Goal: Task Accomplishment & Management: Manage account settings

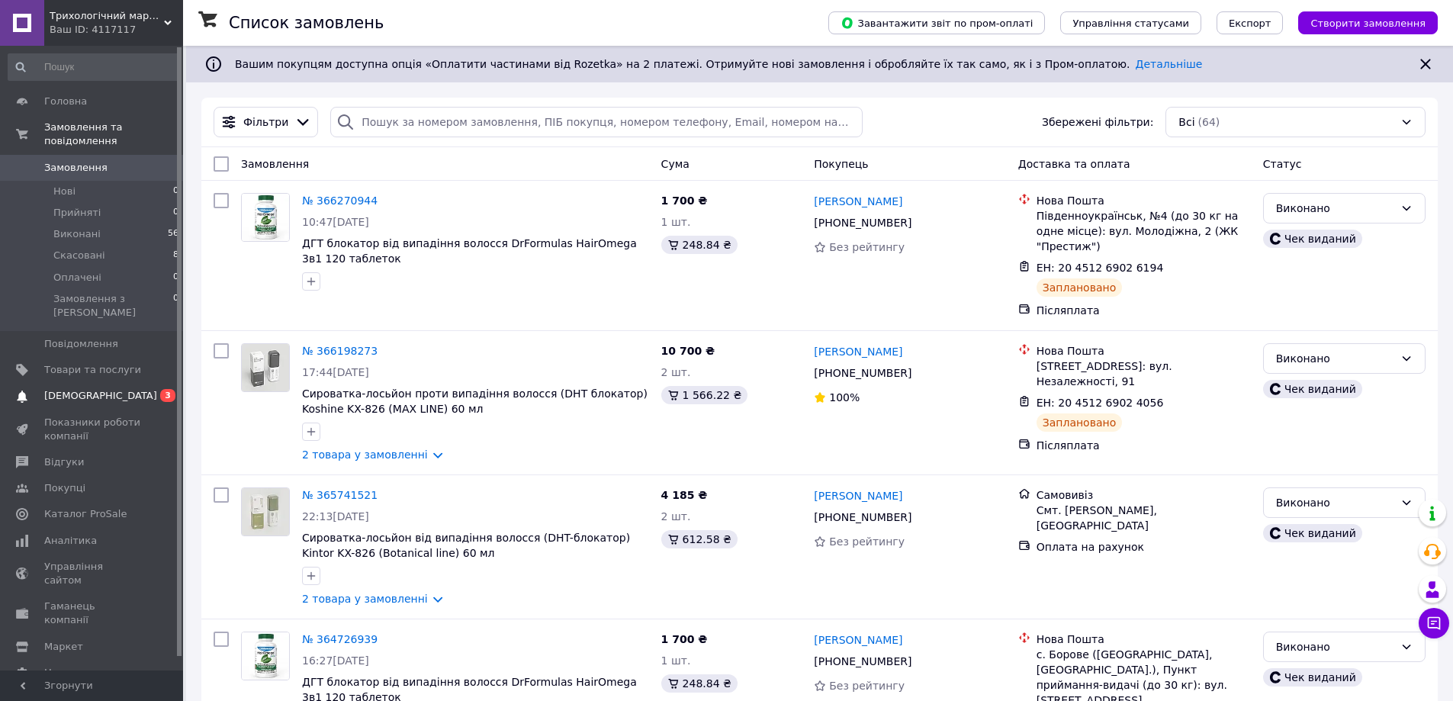
click at [53, 389] on span "[DEMOGRAPHIC_DATA]" at bounding box center [100, 396] width 113 height 14
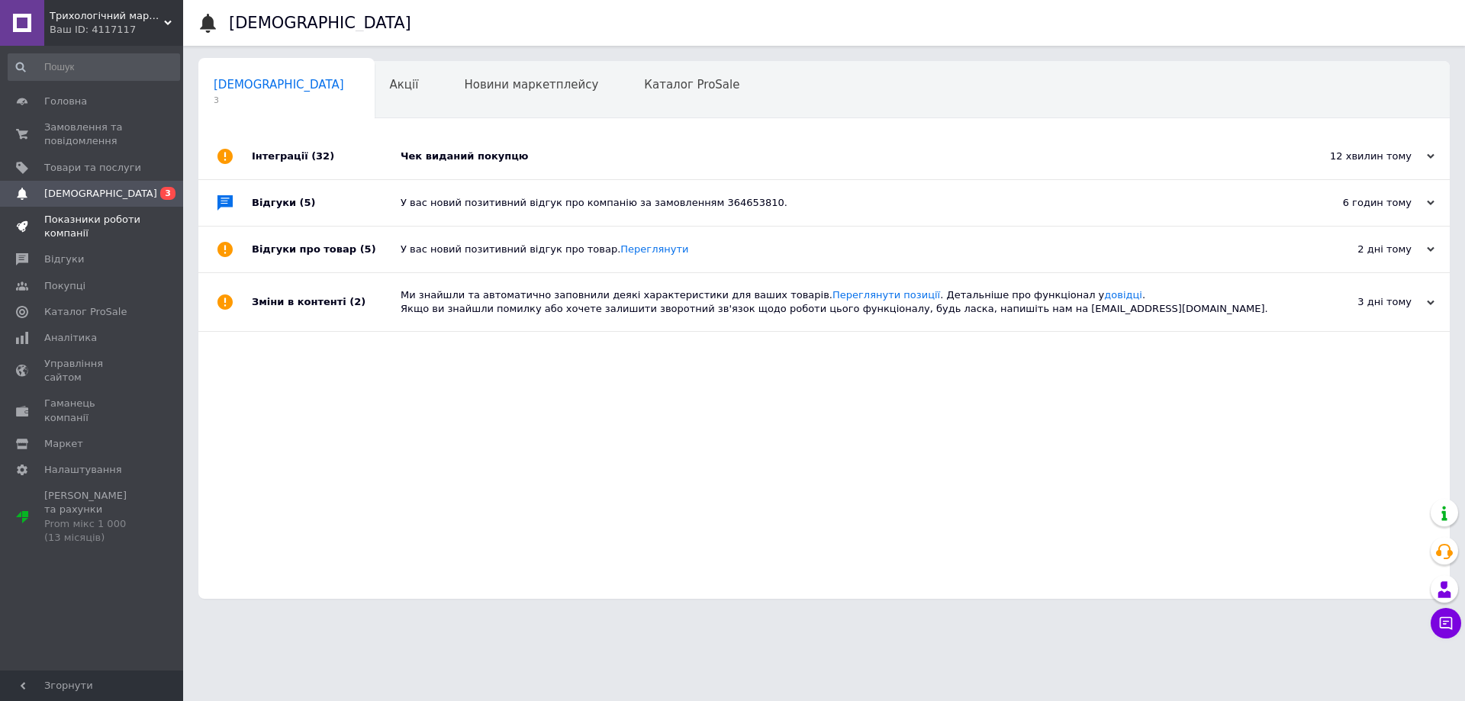
click at [94, 232] on span "Показники роботи компанії" at bounding box center [92, 226] width 97 height 27
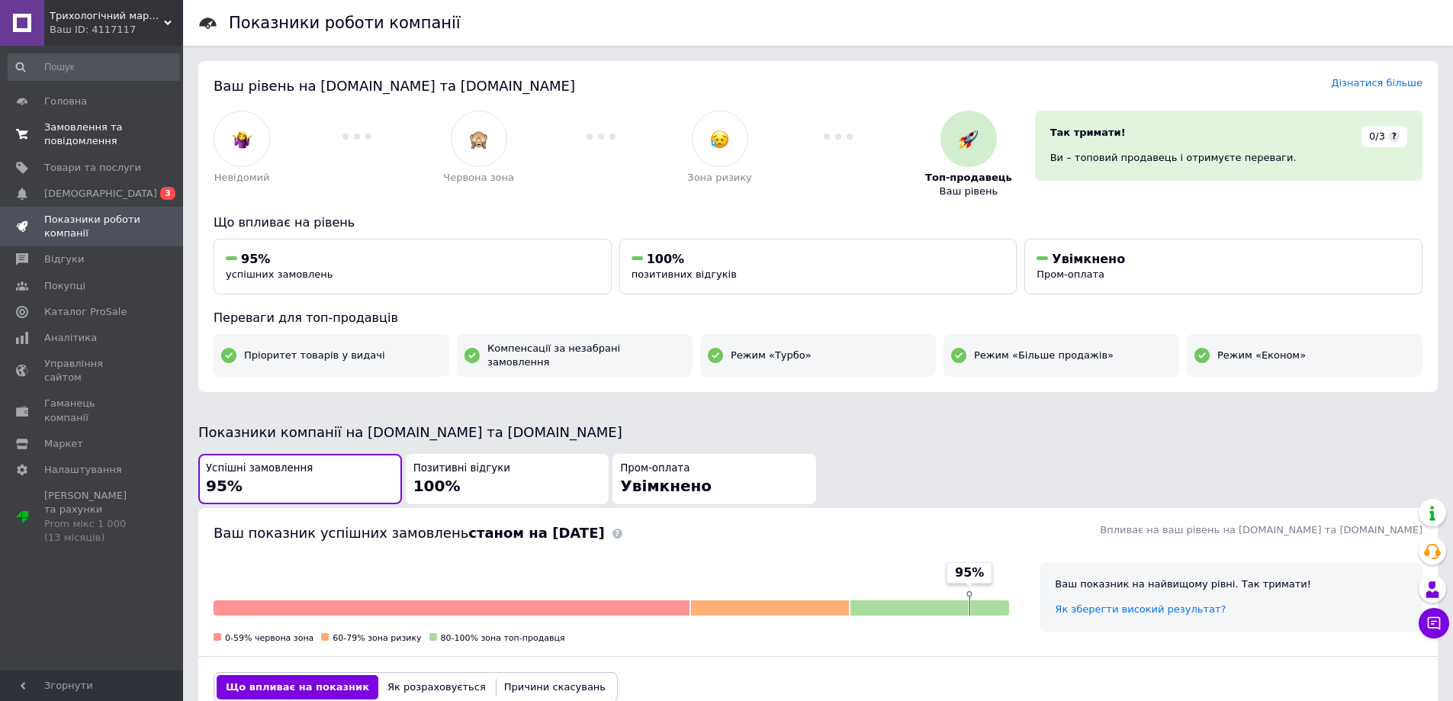
click at [101, 142] on span "Замовлення та повідомлення" at bounding box center [92, 134] width 97 height 27
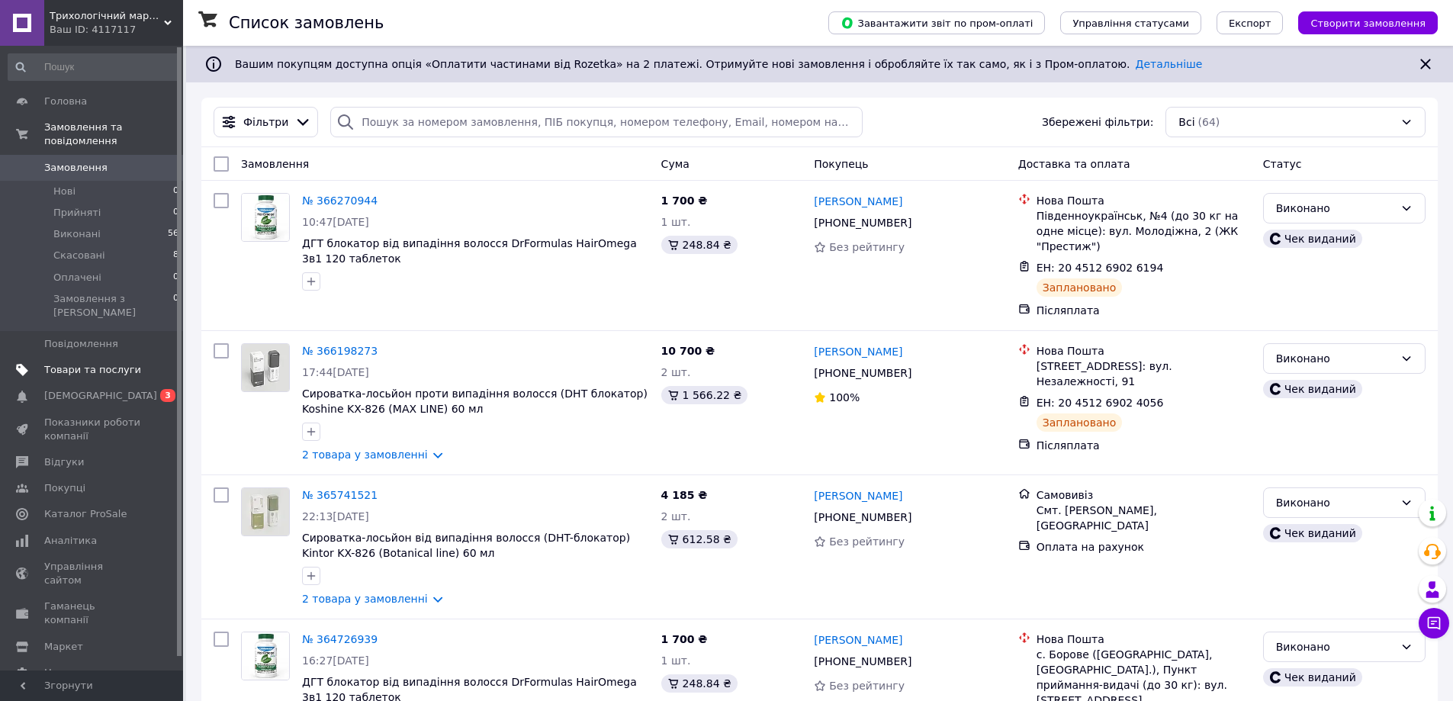
click at [99, 363] on span "Товари та послуги" at bounding box center [92, 370] width 97 height 14
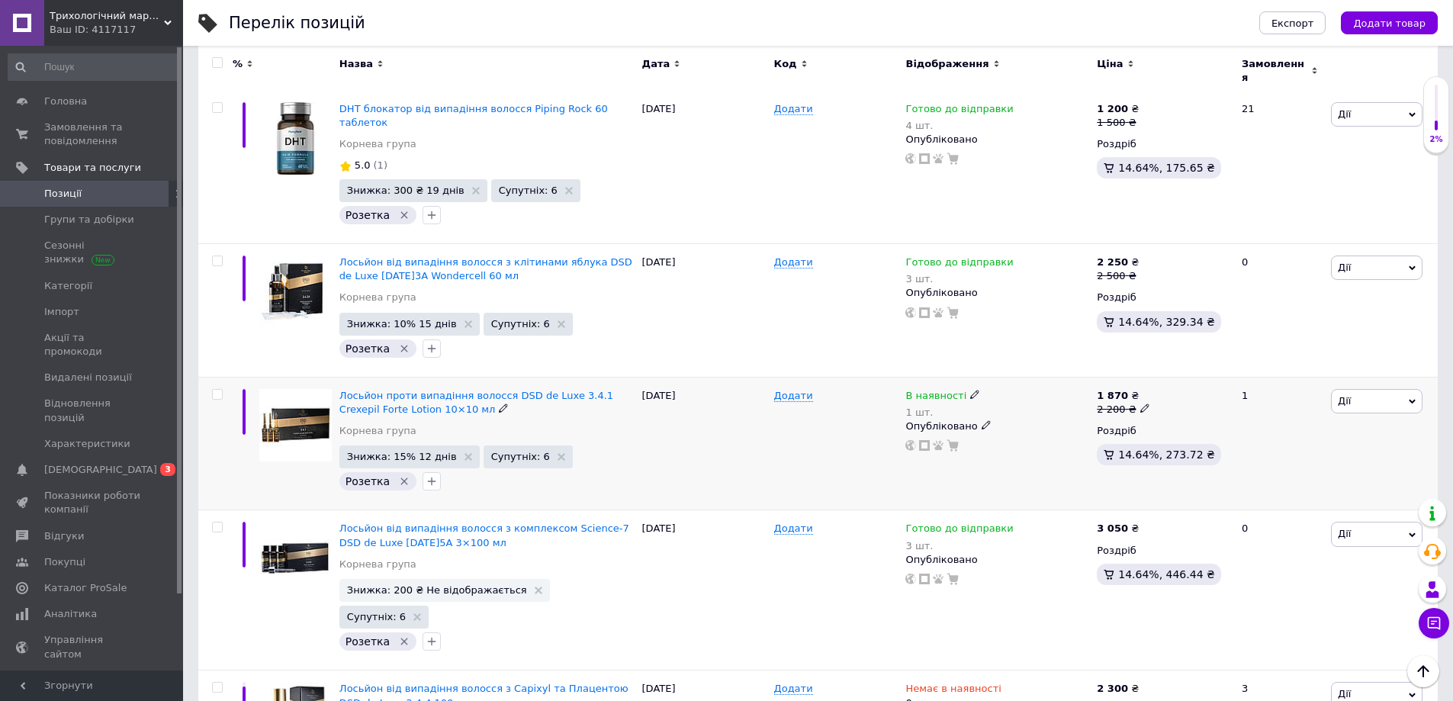
scroll to position [1983, 0]
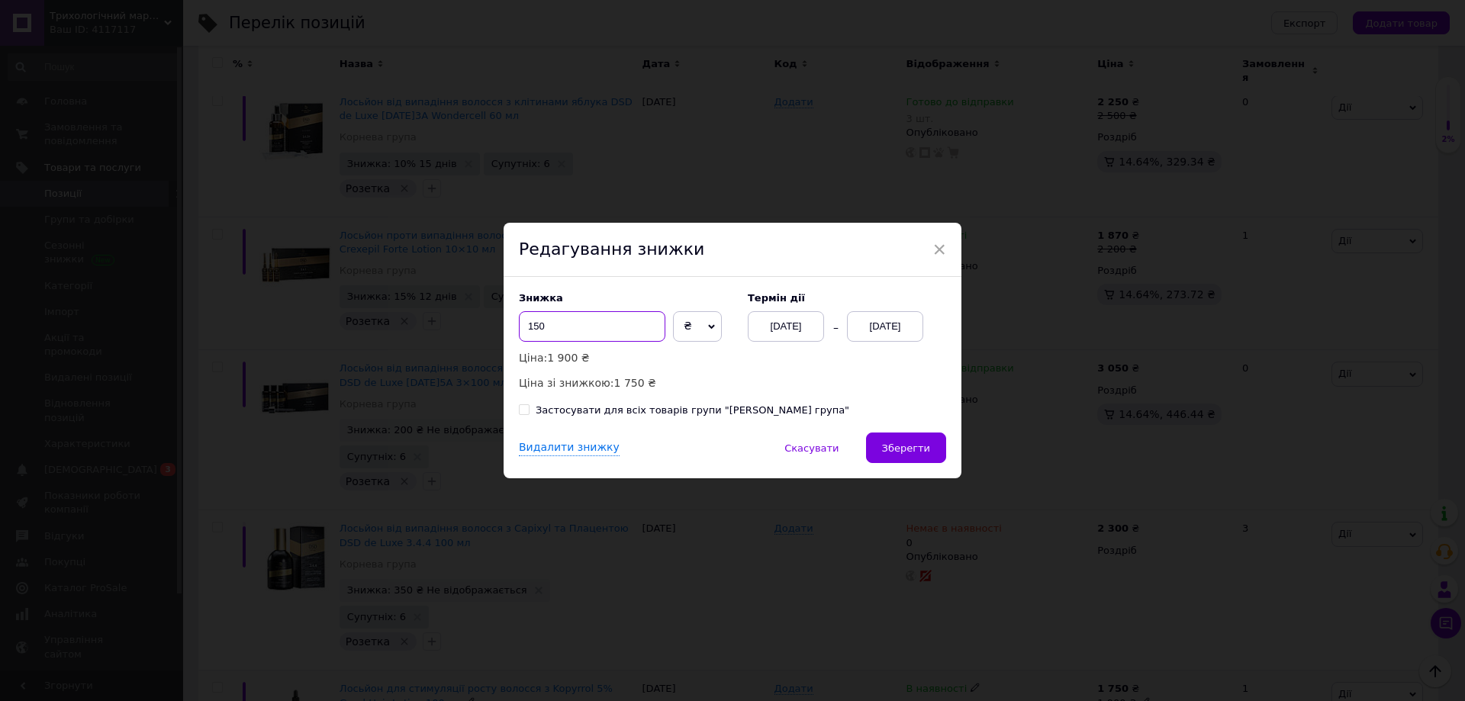
click at [601, 322] on input "150" at bounding box center [592, 326] width 146 height 31
type input "300"
click at [899, 321] on div "[DATE]" at bounding box center [885, 326] width 76 height 31
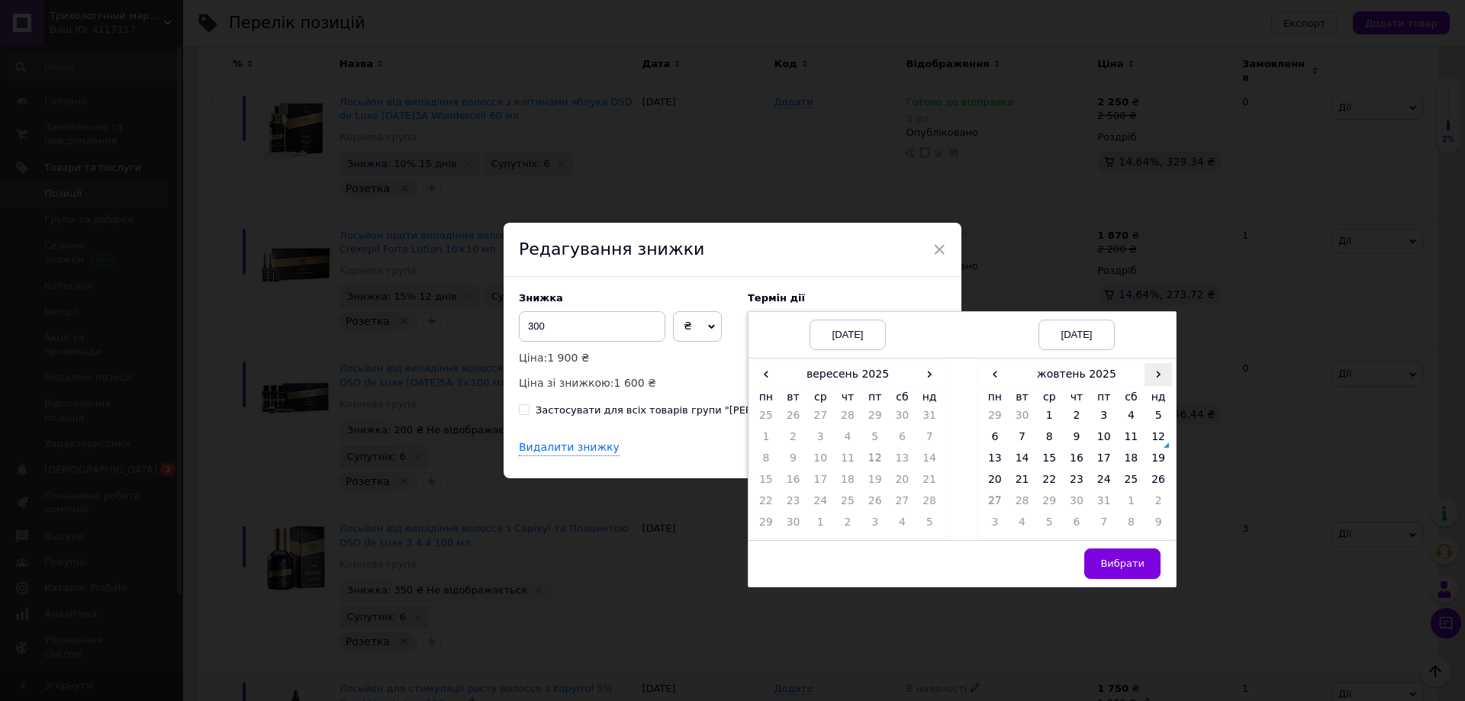
click at [1156, 375] on span "›" at bounding box center [1157, 374] width 27 height 22
click at [838, 251] on div "Редагування знижки" at bounding box center [732, 250] width 458 height 55
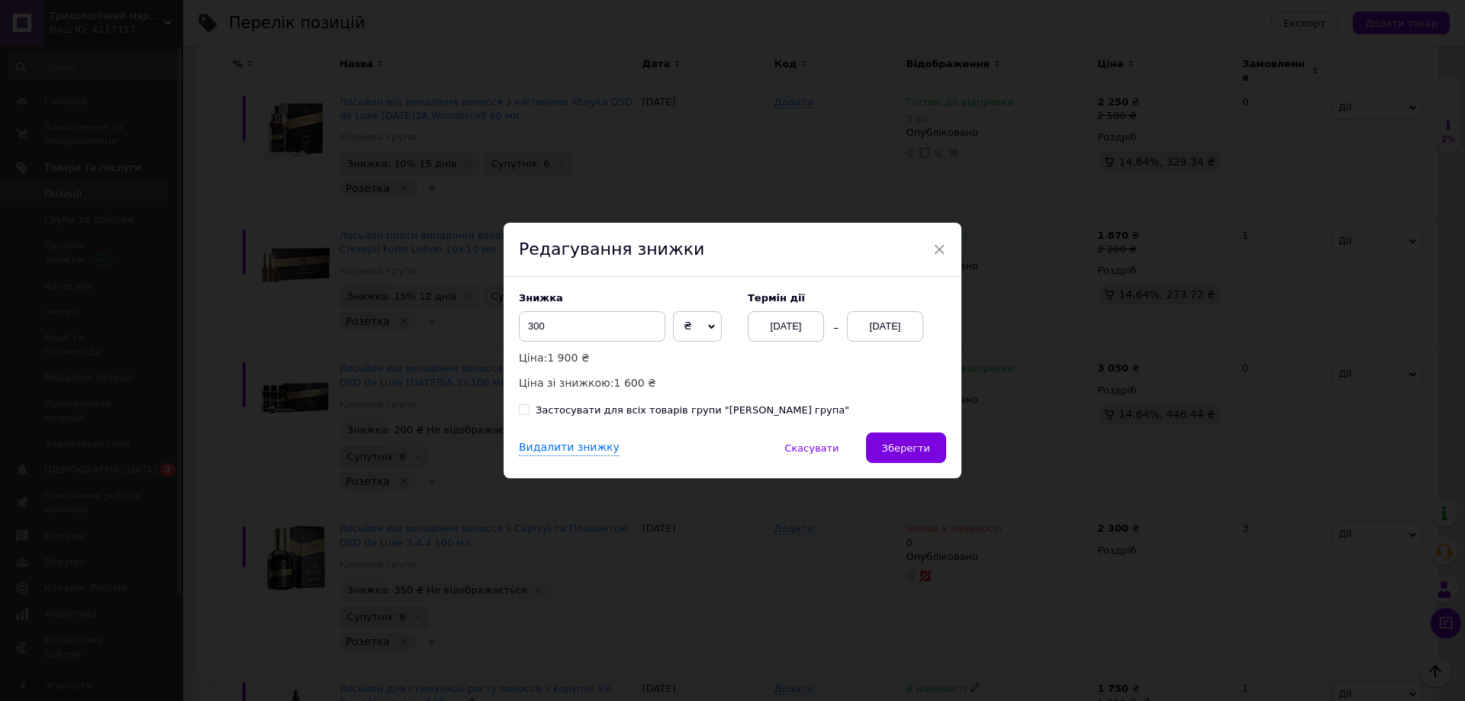
click at [799, 333] on div "[DATE]" at bounding box center [786, 326] width 76 height 31
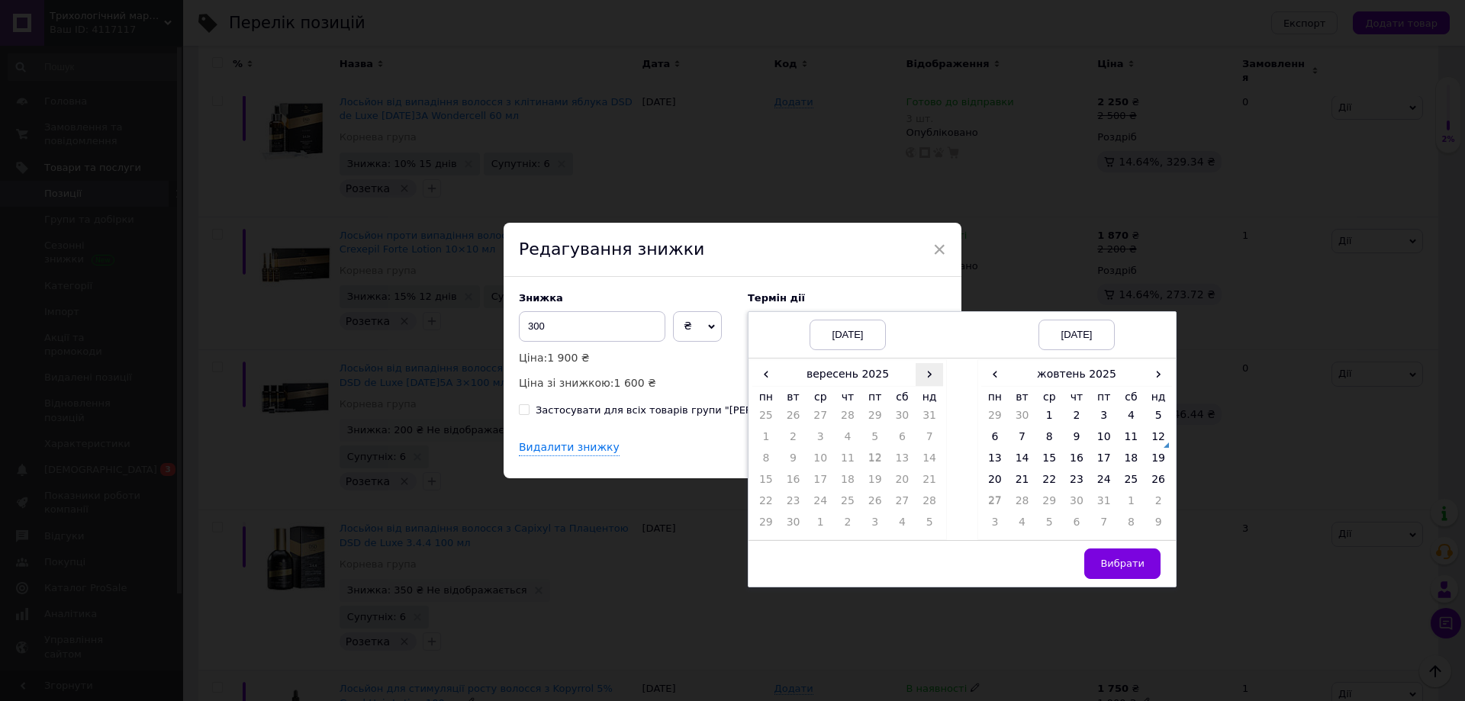
click at [934, 378] on span "›" at bounding box center [928, 374] width 27 height 22
click at [925, 447] on td "12" at bounding box center [928, 439] width 27 height 21
click at [1152, 375] on span "›" at bounding box center [1157, 374] width 27 height 22
click at [999, 378] on span "‹" at bounding box center [994, 374] width 27 height 22
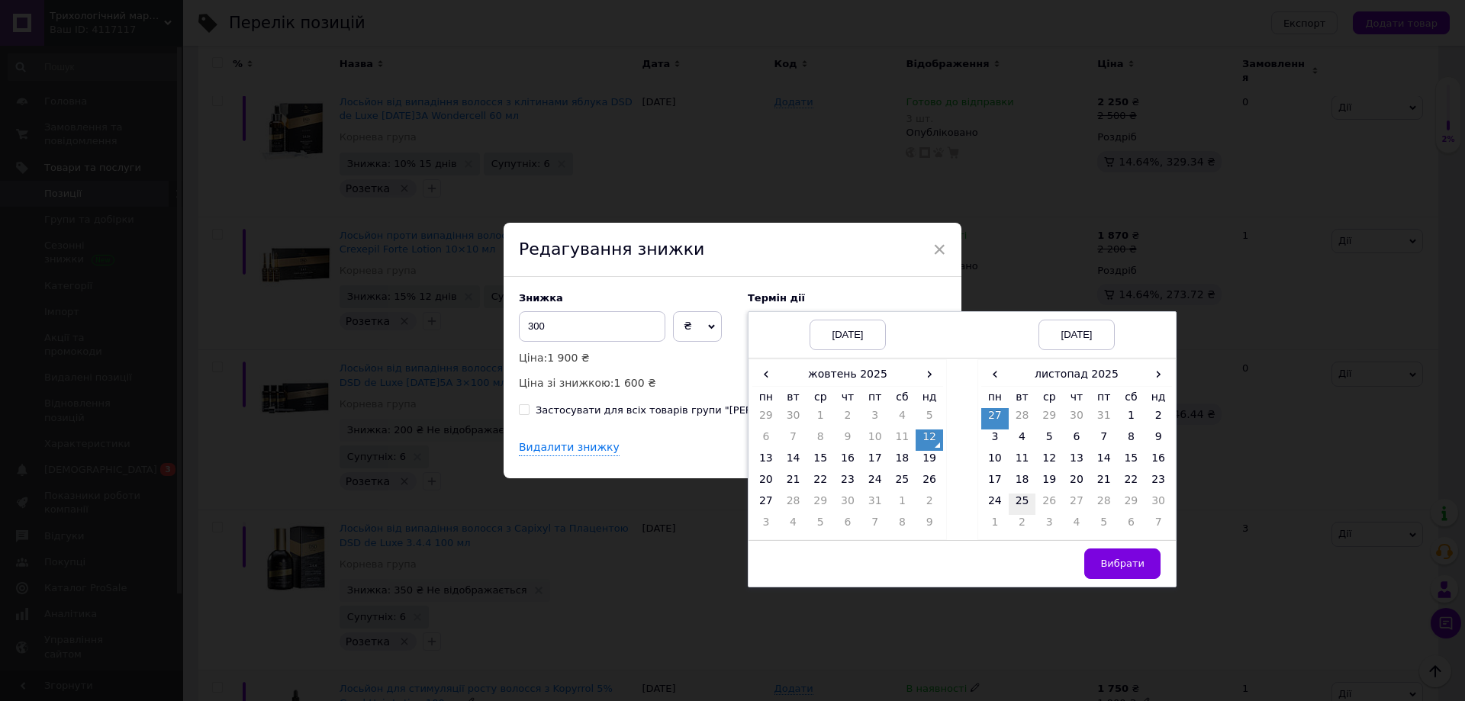
click at [1023, 507] on td "25" at bounding box center [1021, 504] width 27 height 21
click at [1127, 565] on span "Вибрати" at bounding box center [1122, 563] width 44 height 11
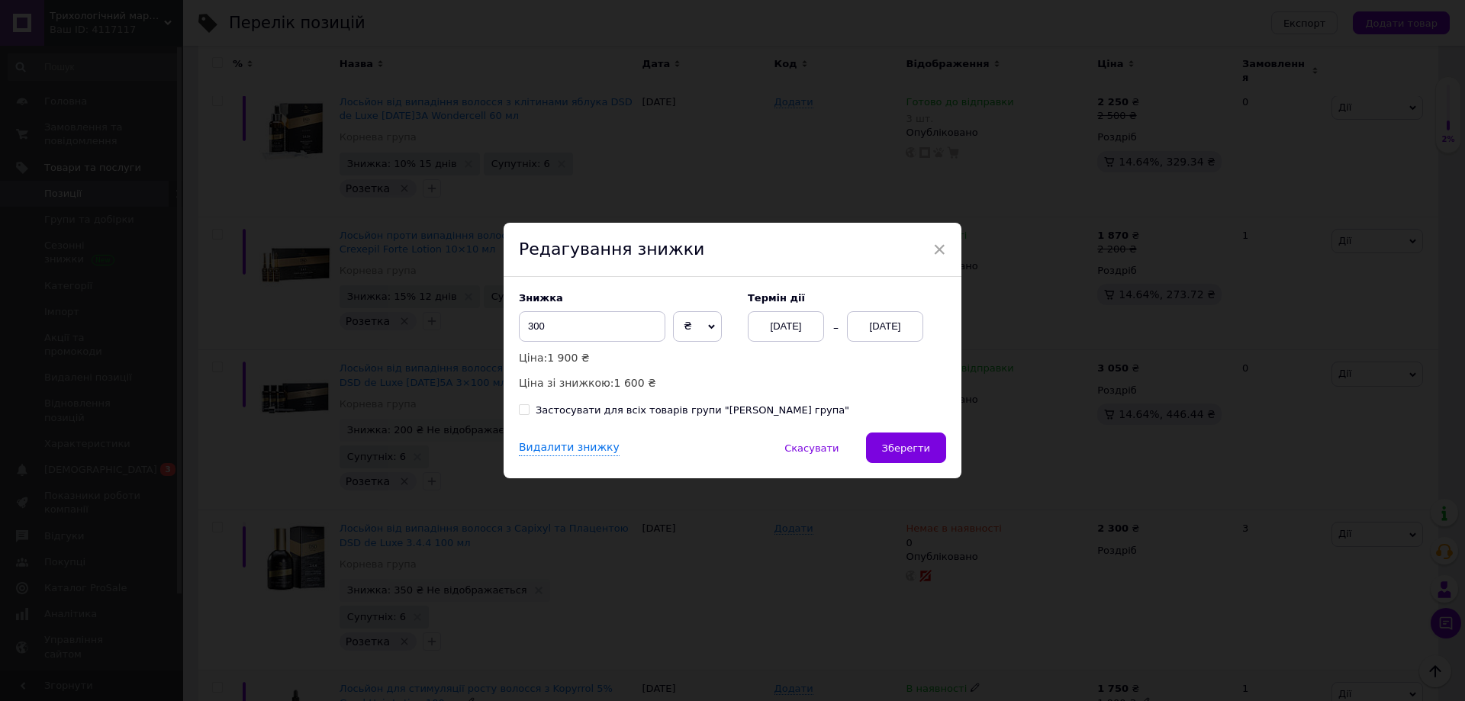
click at [908, 454] on span "Зберегти" at bounding box center [906, 447] width 48 height 11
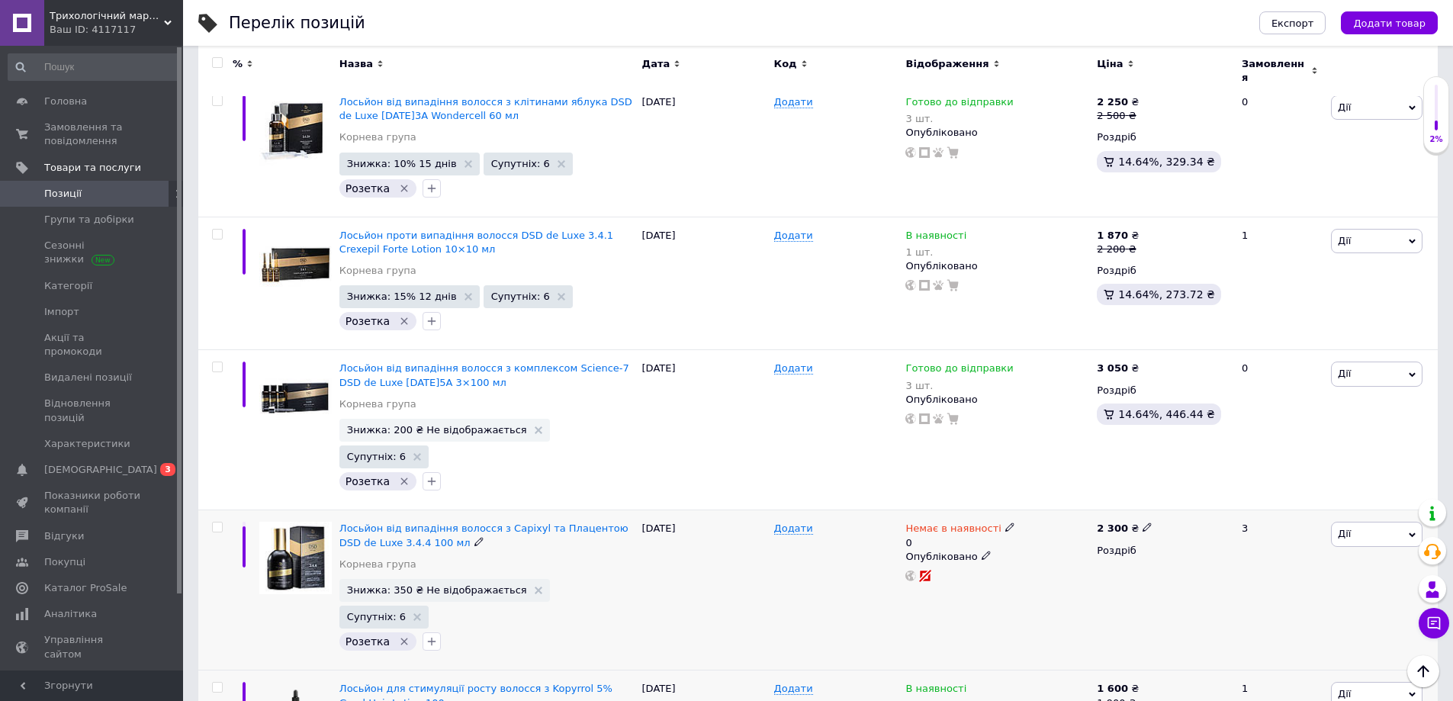
click at [1005, 523] on use at bounding box center [1009, 527] width 8 height 8
click at [1090, 579] on li "Готово до відправки" at bounding box center [1089, 589] width 145 height 21
click at [1074, 573] on input "0" at bounding box center [1074, 588] width 116 height 31
type input "24"
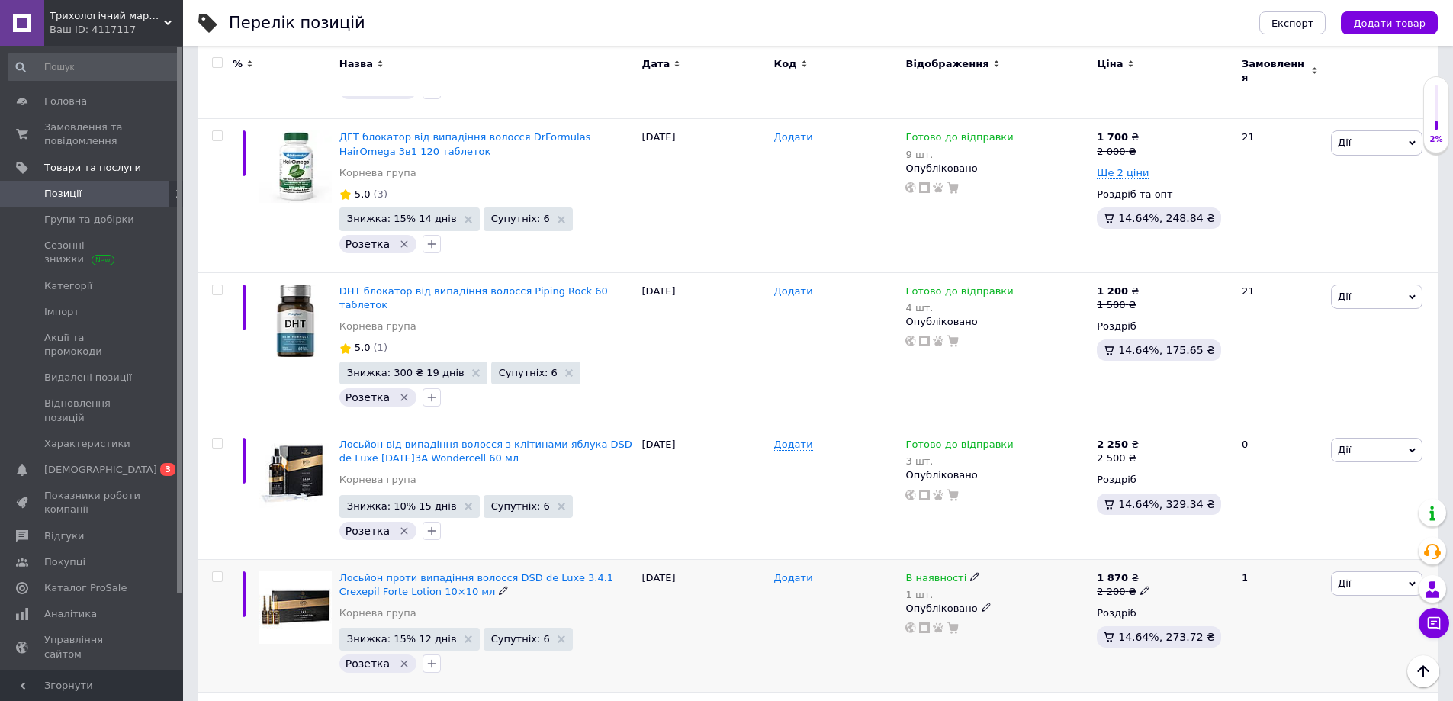
scroll to position [1601, 0]
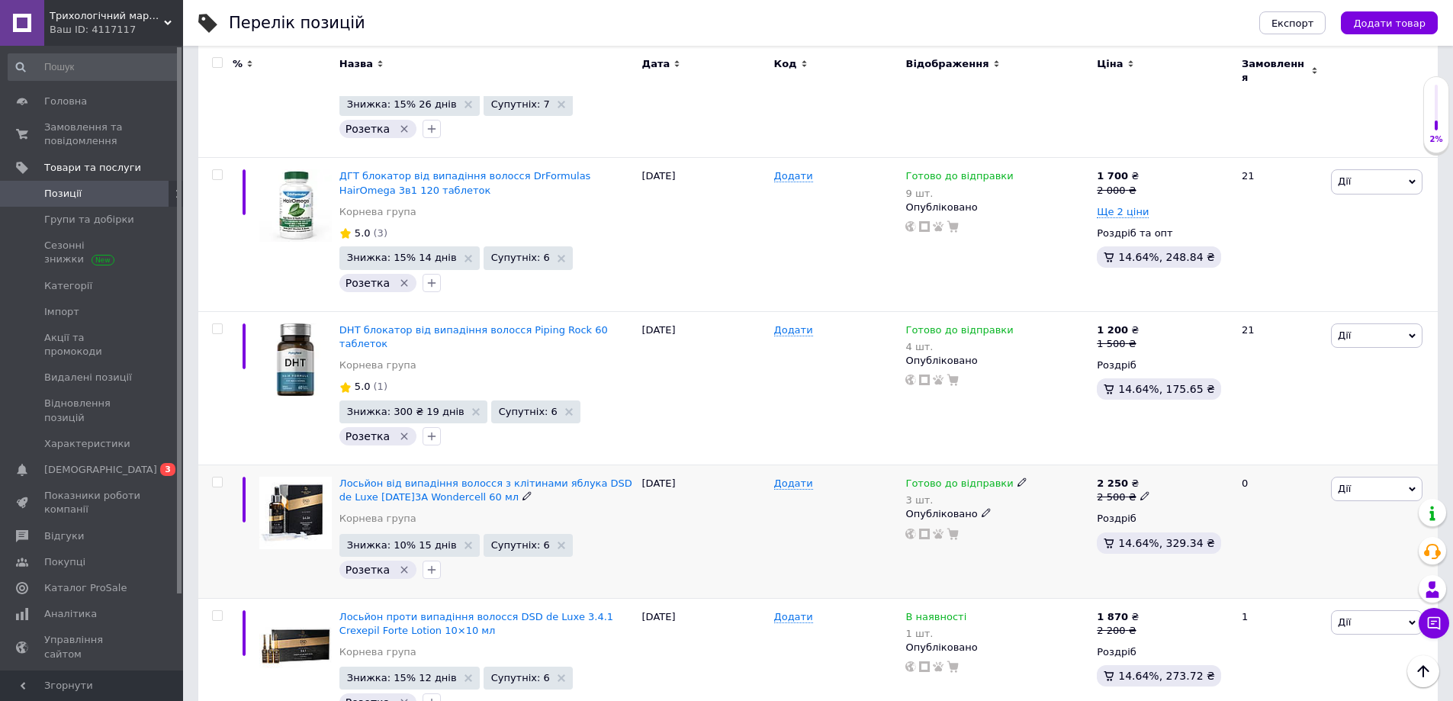
click at [1018, 478] on icon at bounding box center [1022, 482] width 9 height 9
click at [1040, 507] on li "В наявності" at bounding box center [1100, 517] width 145 height 21
click at [1075, 516] on input "3" at bounding box center [1085, 531] width 116 height 31
type input "1"
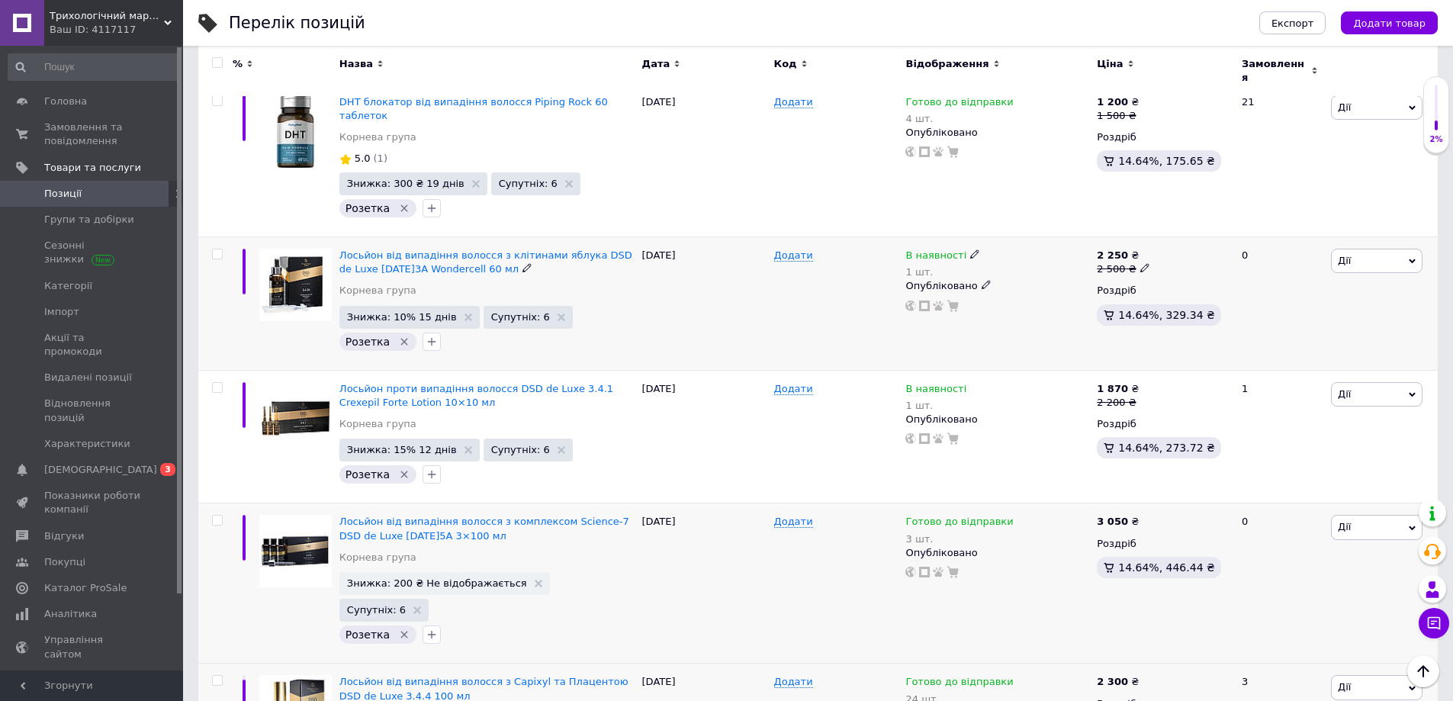
scroll to position [1830, 0]
click at [1018, 515] on icon at bounding box center [1022, 519] width 9 height 9
click at [1063, 544] on li "В наявності" at bounding box center [1100, 554] width 145 height 21
click at [1061, 553] on input "3" at bounding box center [1085, 568] width 116 height 31
click at [1062, 553] on input "3" at bounding box center [1085, 568] width 116 height 31
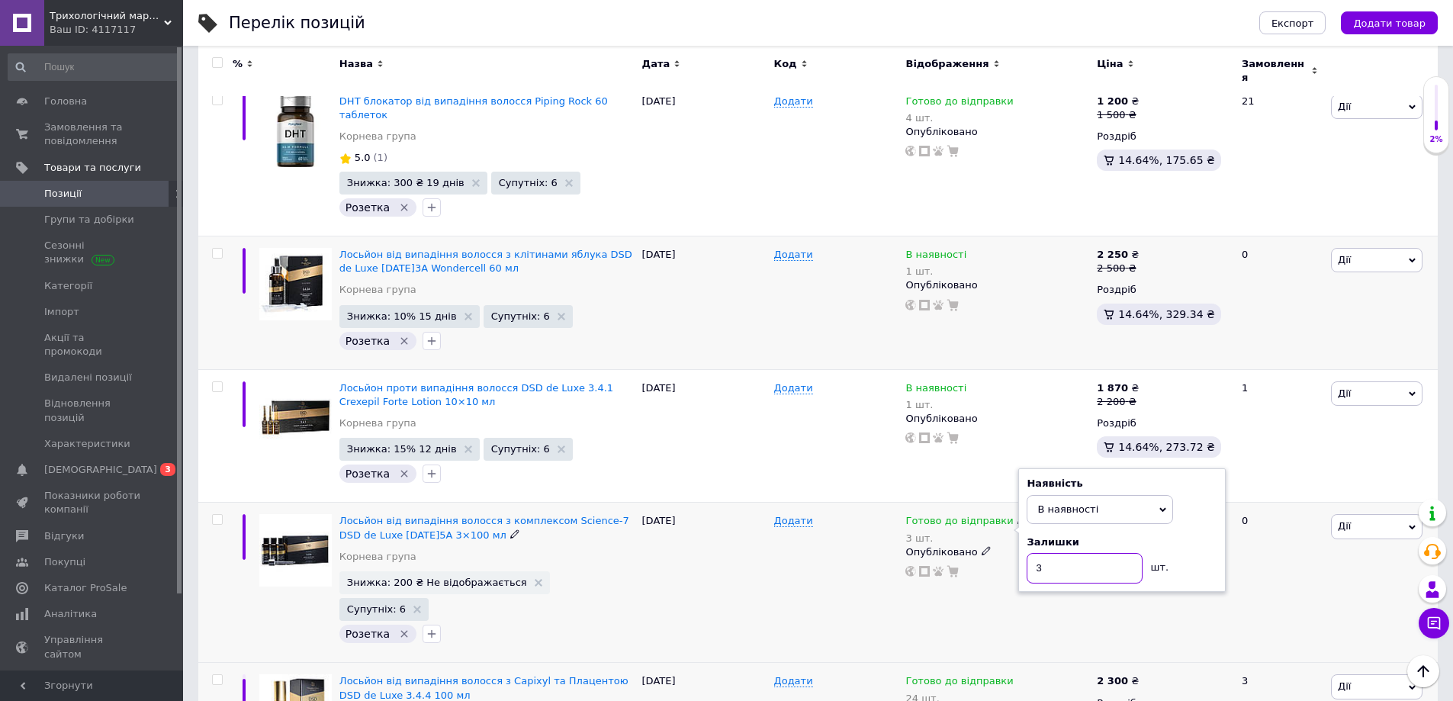
click at [1065, 553] on input "3" at bounding box center [1085, 568] width 116 height 31
type input "1"
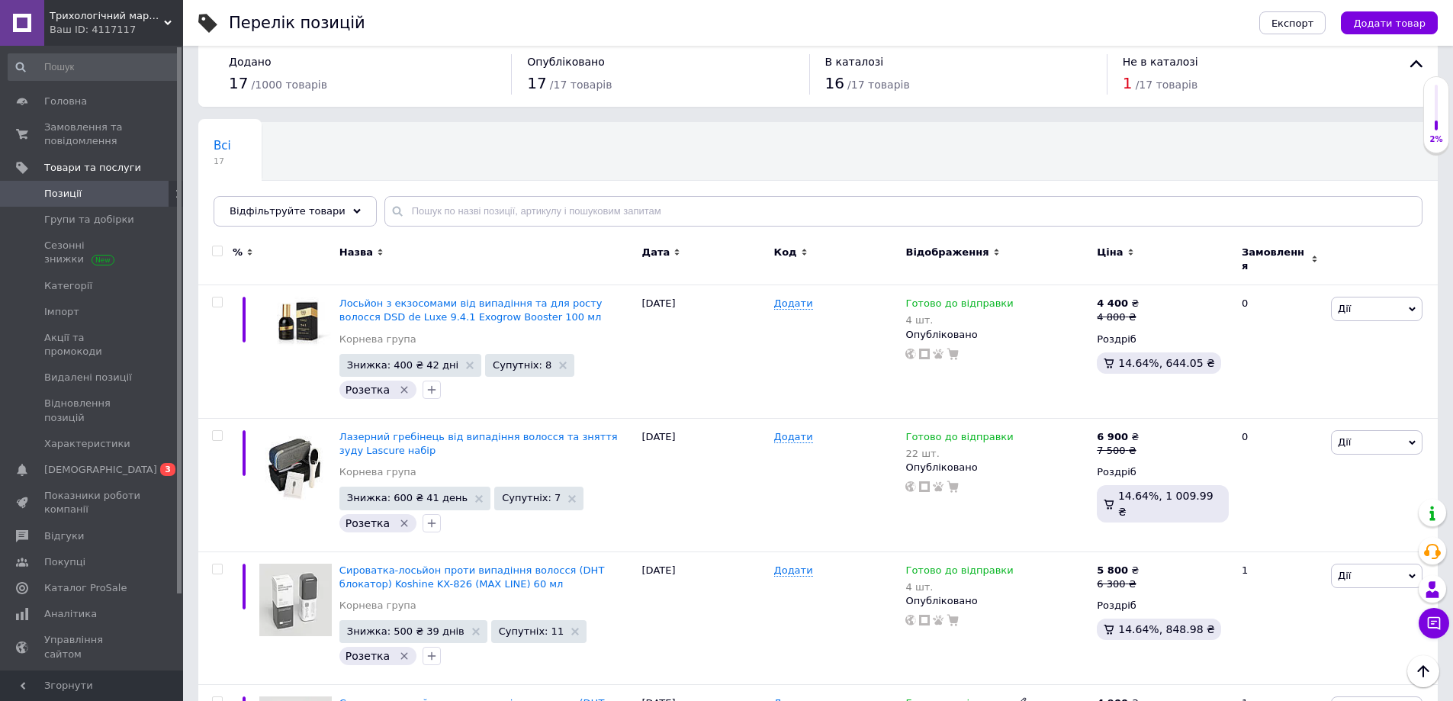
scroll to position [0, 0]
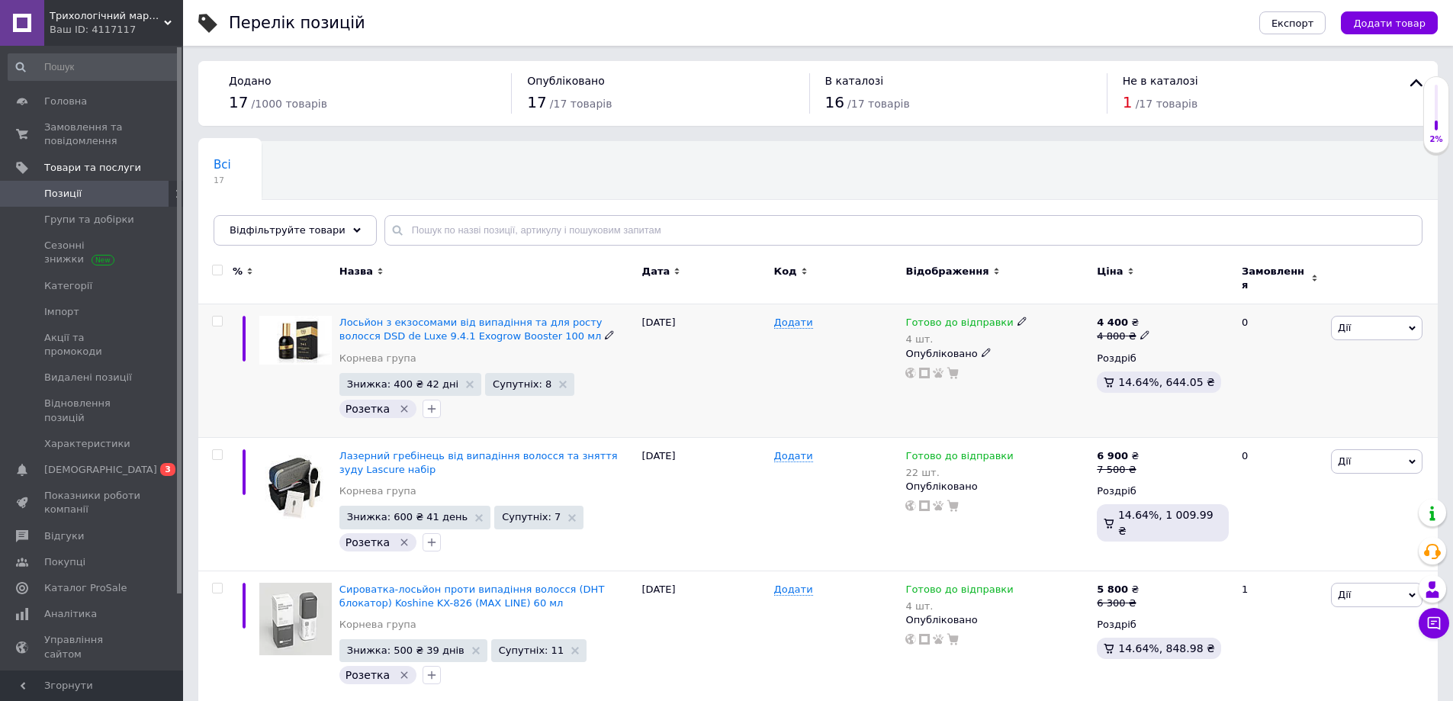
click at [1018, 317] on icon at bounding box center [1022, 321] width 9 height 9
click at [1199, 352] on div "Залишки 4 шт." at bounding box center [1122, 375] width 191 height 48
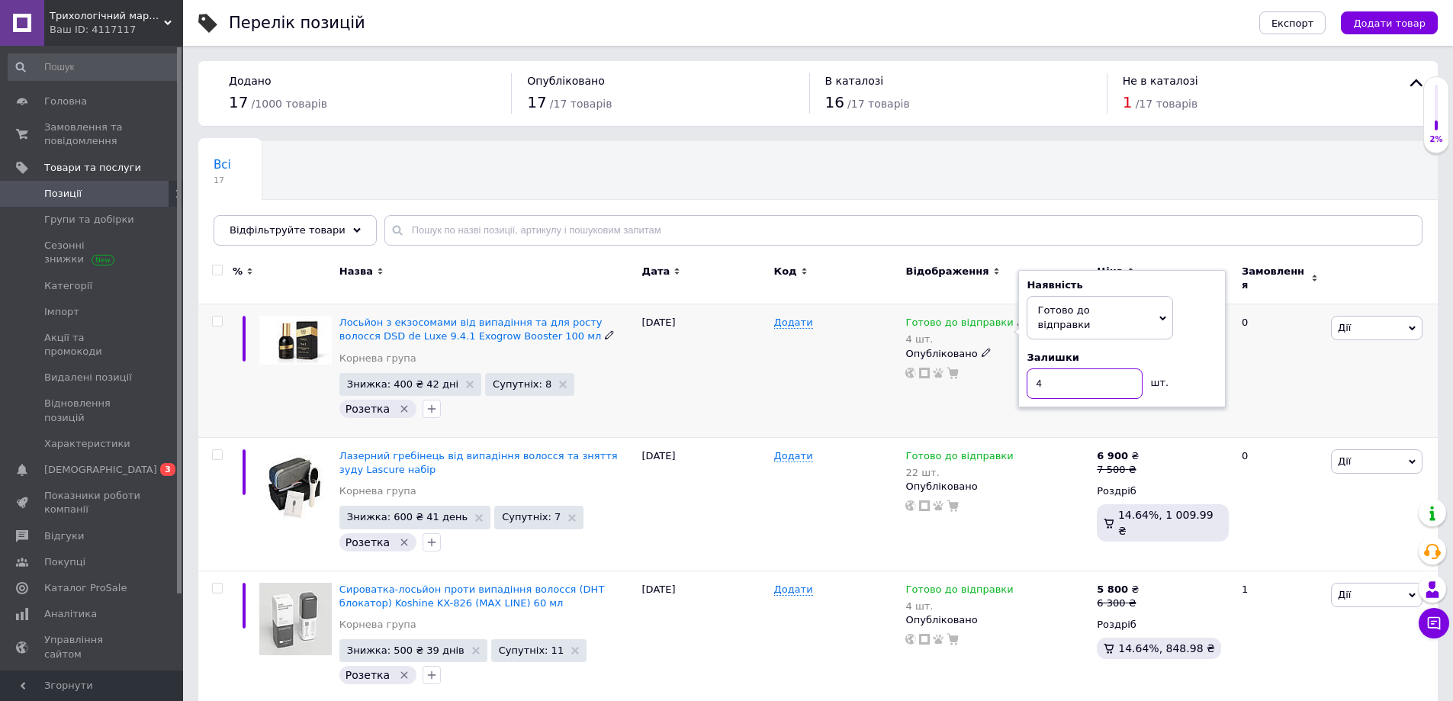
click at [1088, 368] on input "4" at bounding box center [1085, 383] width 116 height 31
click at [1056, 372] on input "4" at bounding box center [1085, 383] width 116 height 31
click at [1056, 368] on input "4" at bounding box center [1085, 383] width 116 height 31
click at [1069, 368] on input "4" at bounding box center [1085, 383] width 116 height 31
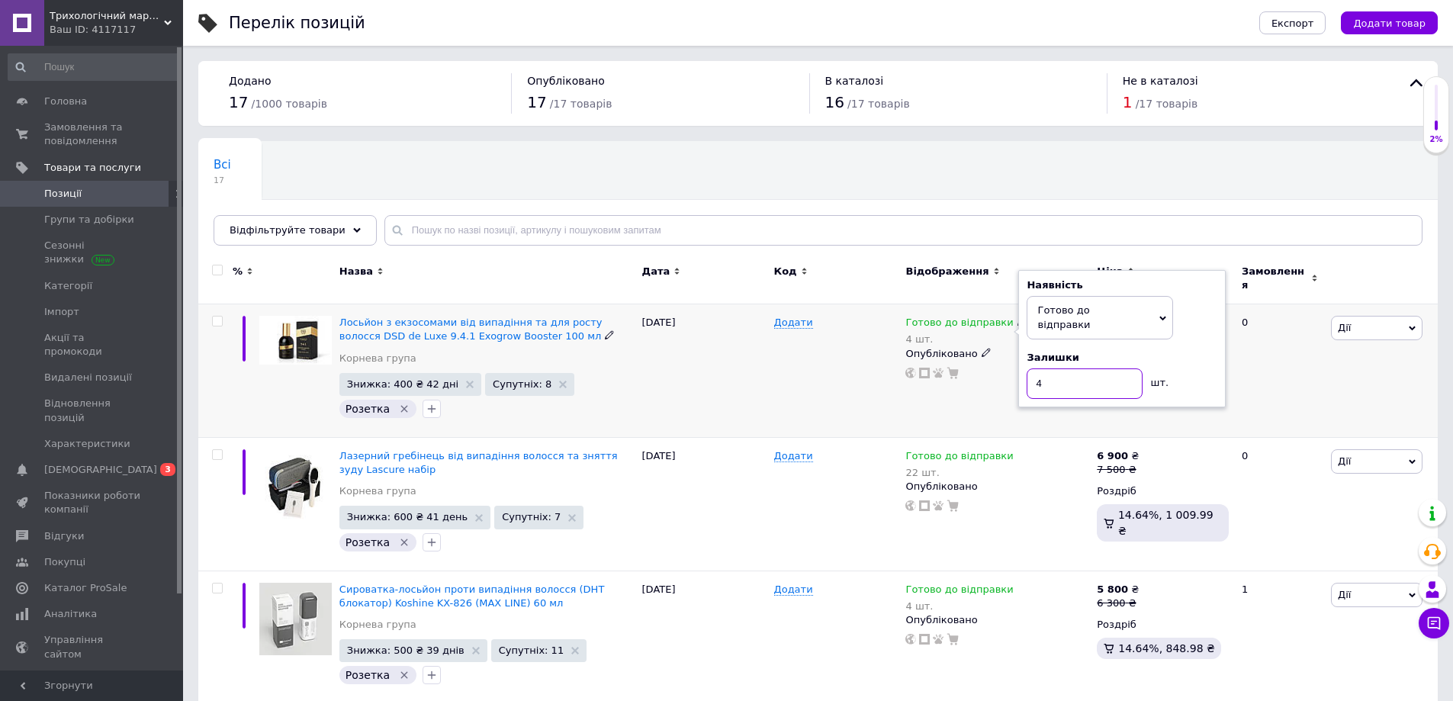
click at [1069, 368] on input "4" at bounding box center [1085, 383] width 116 height 31
type input "3"
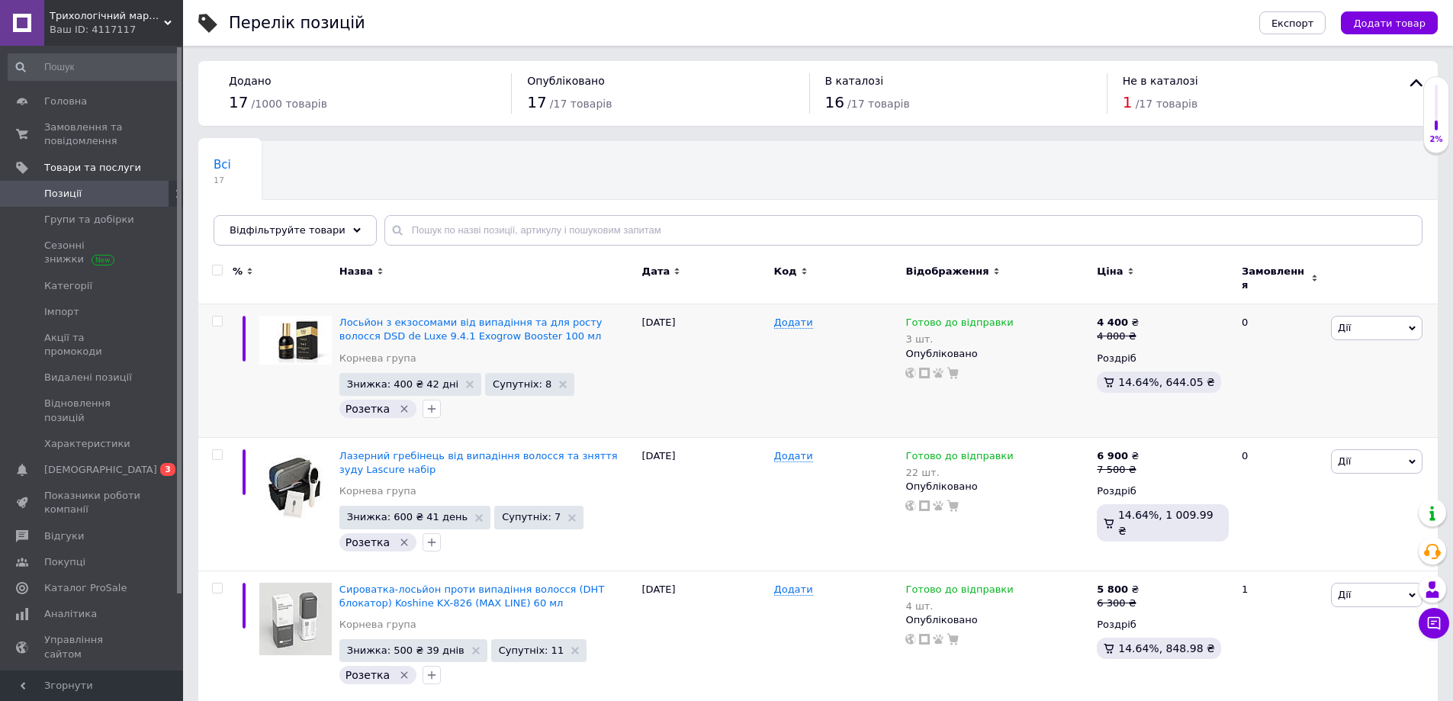
click at [891, 182] on div "Всі 17 Ok Відфільтровано... Зберегти" at bounding box center [818, 201] width 1240 height 126
click at [97, 169] on span "Товари та послуги" at bounding box center [92, 168] width 97 height 14
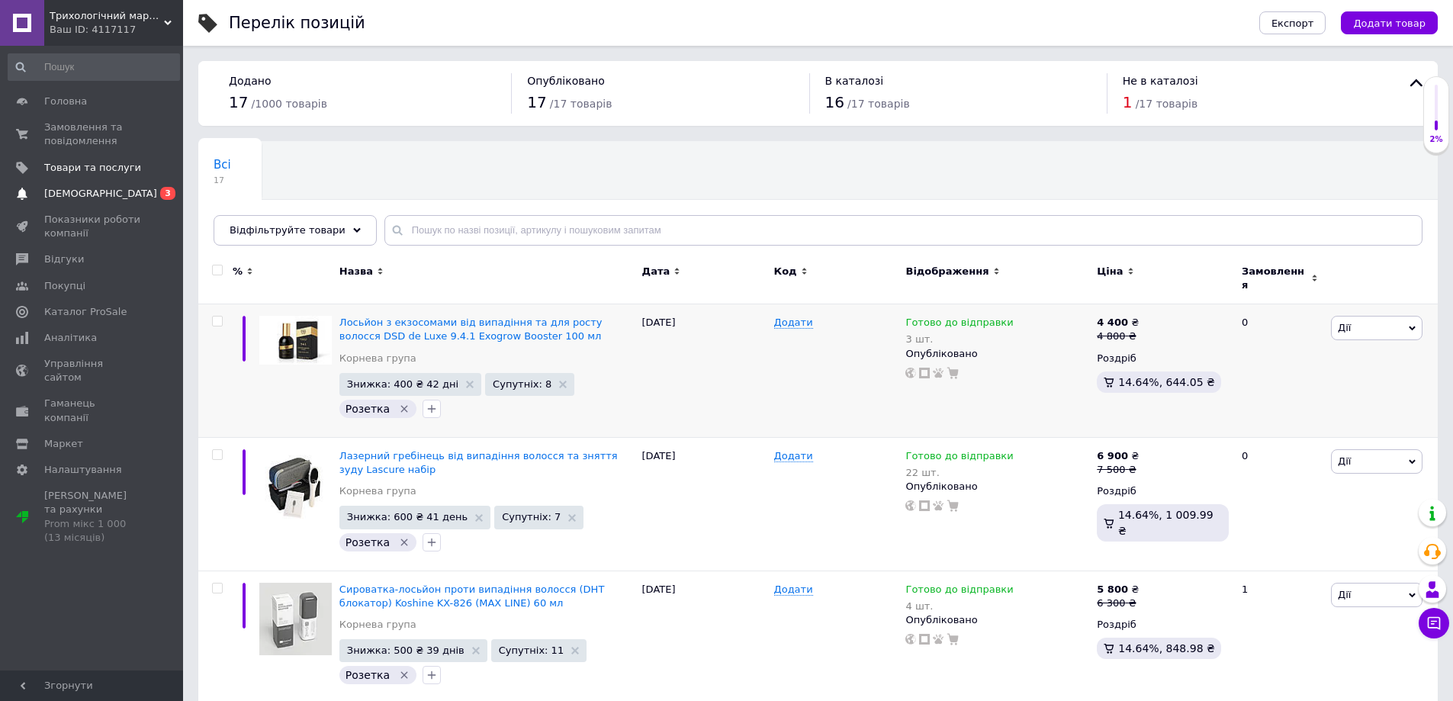
click at [95, 195] on span "[DEMOGRAPHIC_DATA]" at bounding box center [100, 194] width 113 height 14
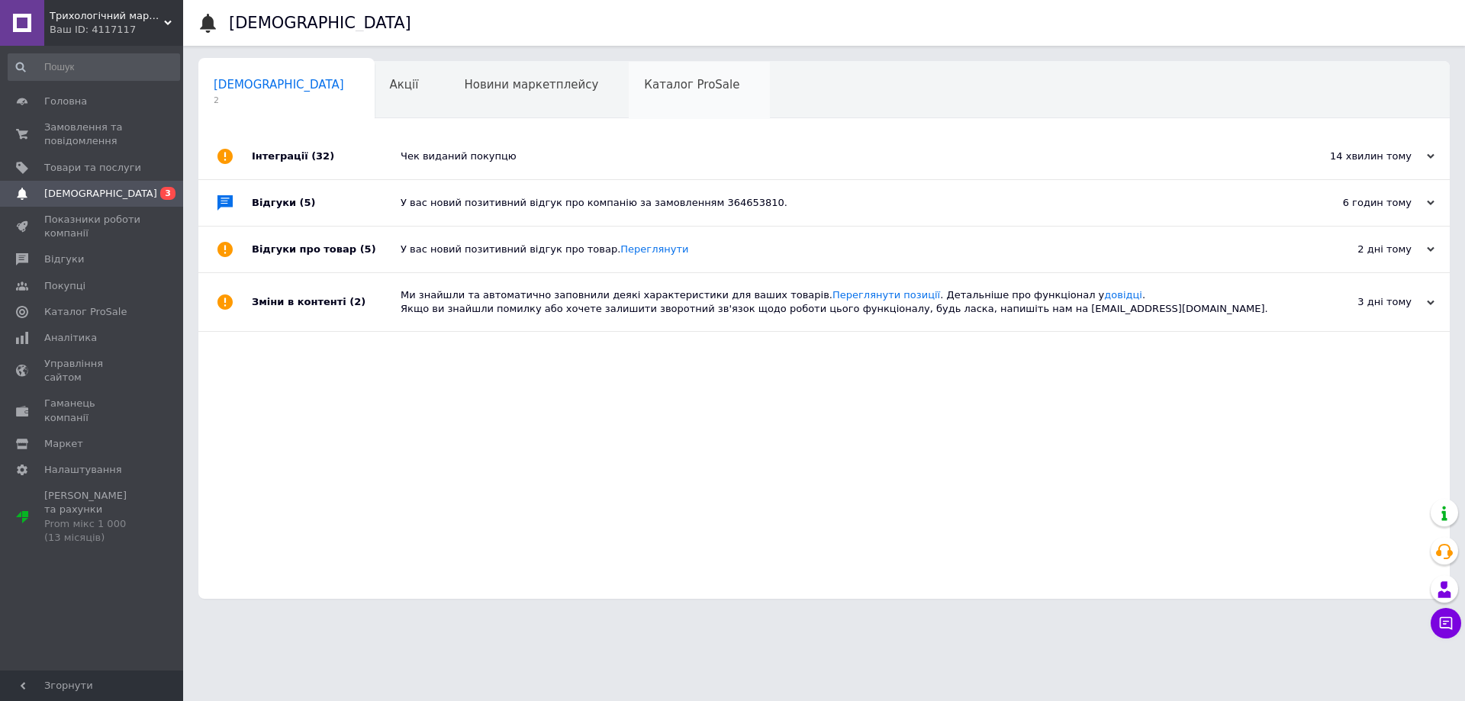
click at [629, 73] on div "Каталог ProSale 0" at bounding box center [699, 91] width 141 height 58
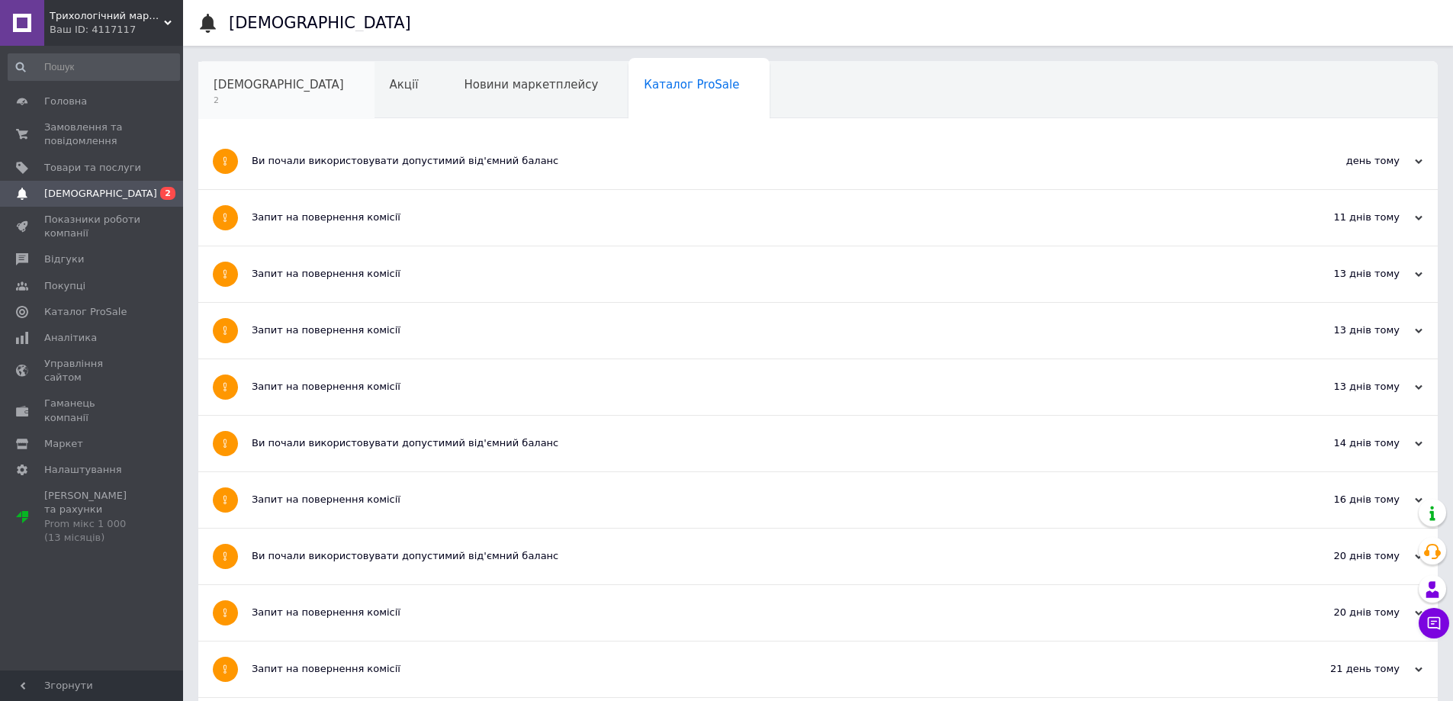
click at [239, 83] on span "[DEMOGRAPHIC_DATA]" at bounding box center [279, 85] width 130 height 14
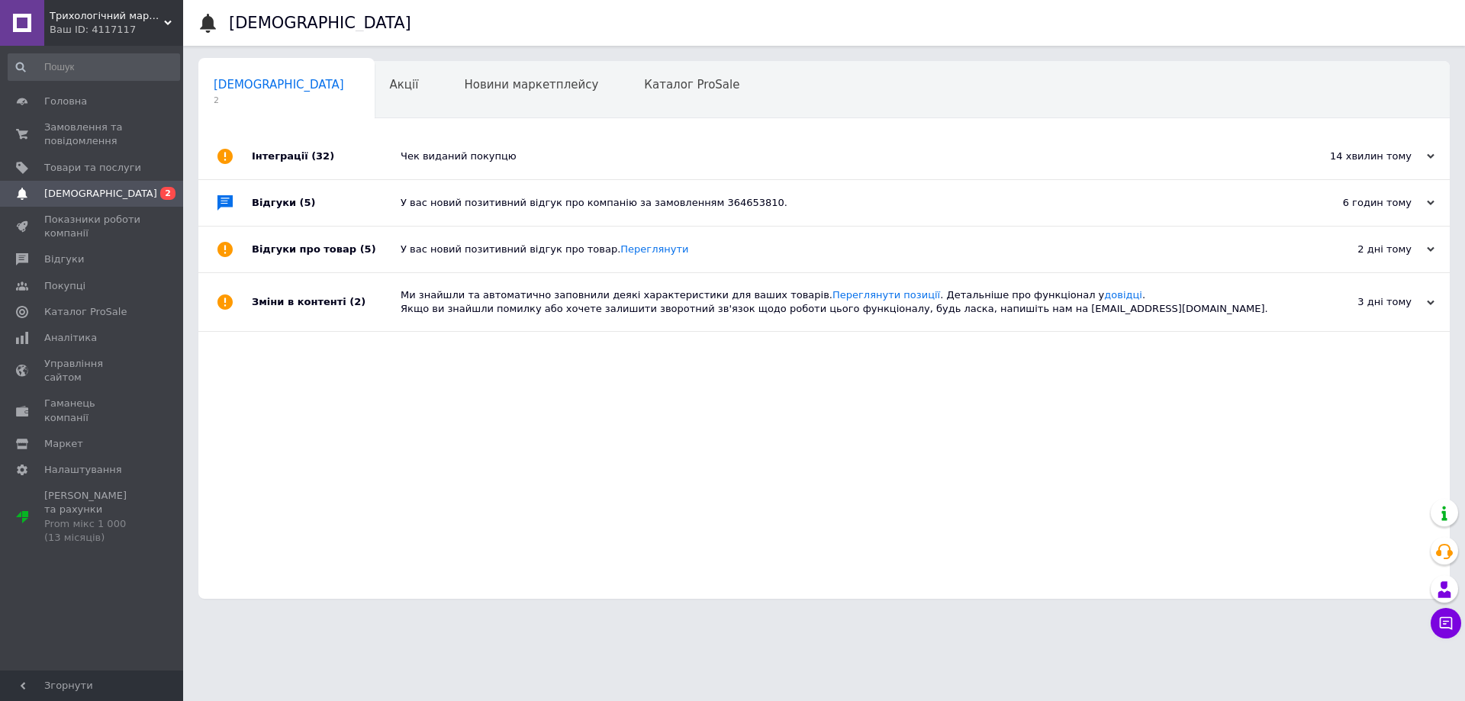
click at [479, 210] on div "У вас новий позитивний відгук про компанію за замовленням 364653810." at bounding box center [840, 203] width 881 height 14
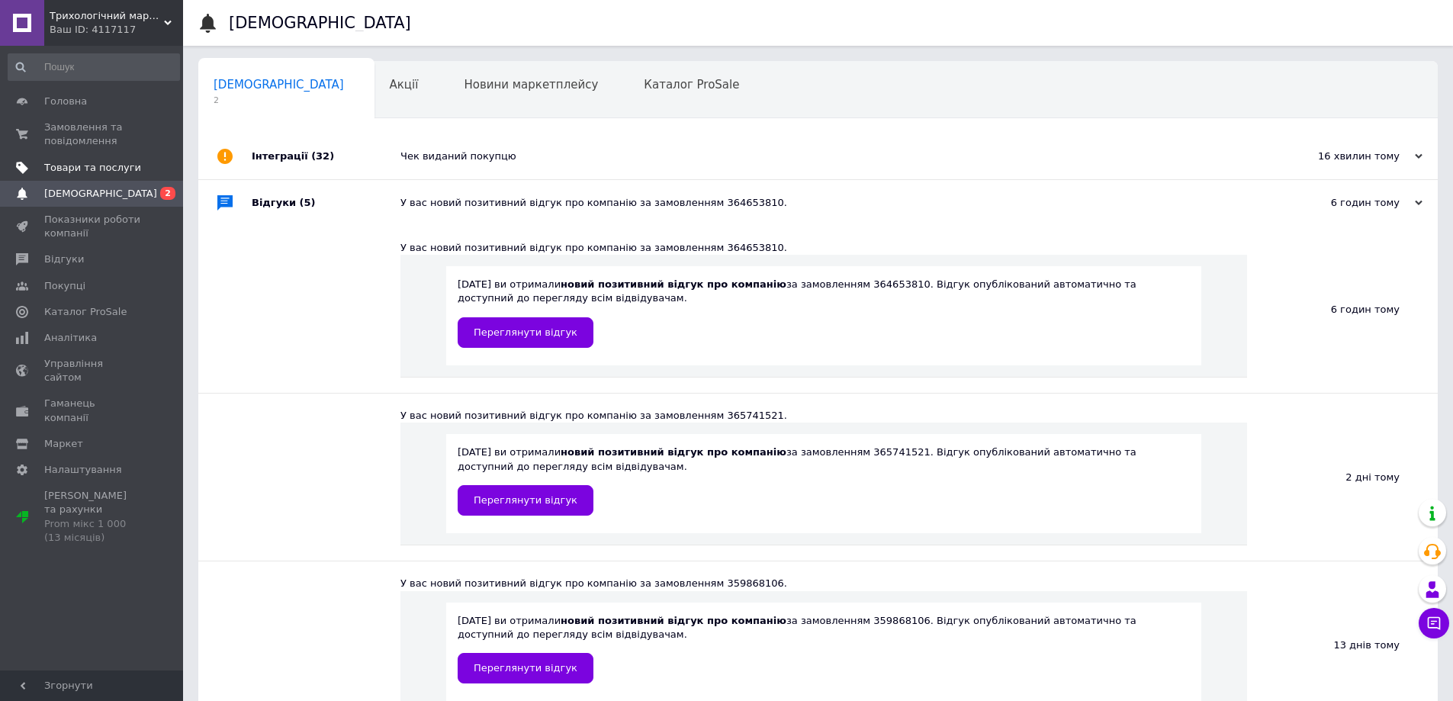
click at [66, 171] on span "Товари та послуги" at bounding box center [92, 168] width 97 height 14
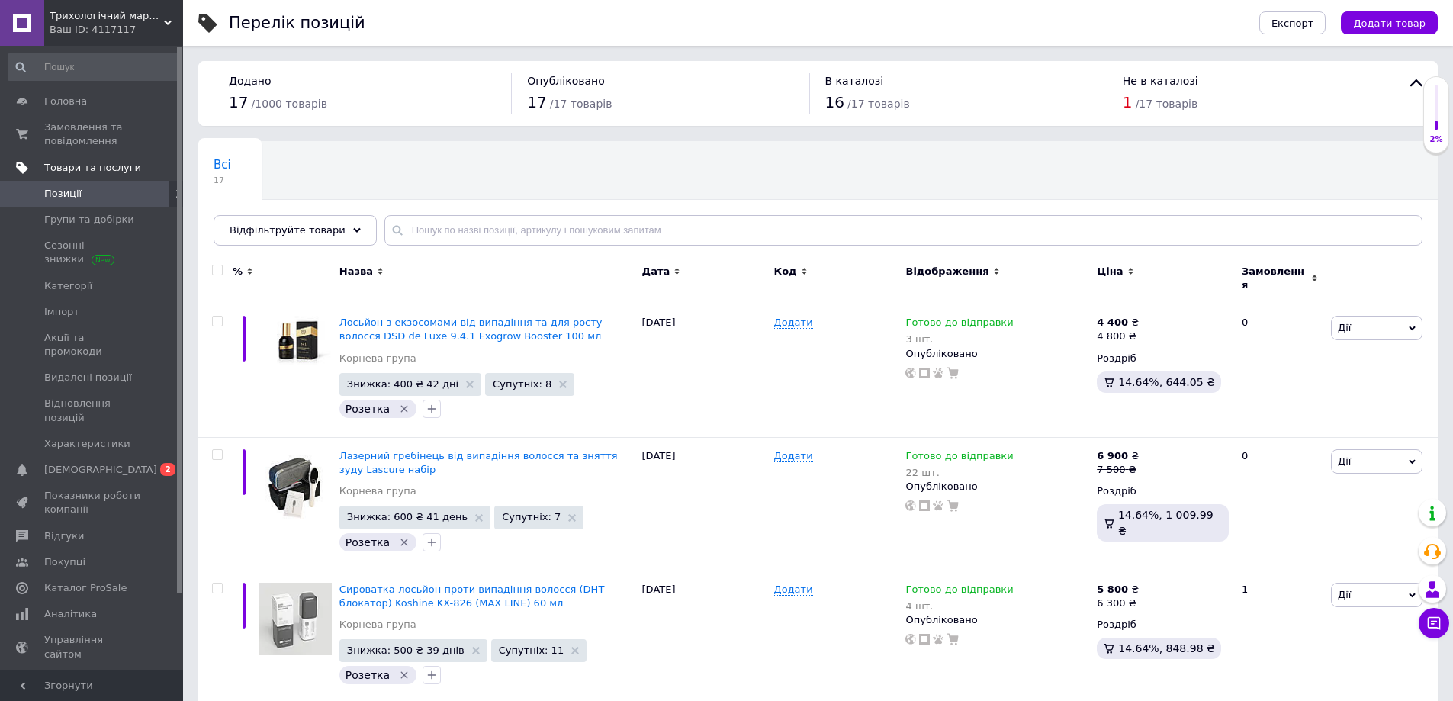
click at [127, 163] on span "Товари та послуги" at bounding box center [92, 168] width 97 height 14
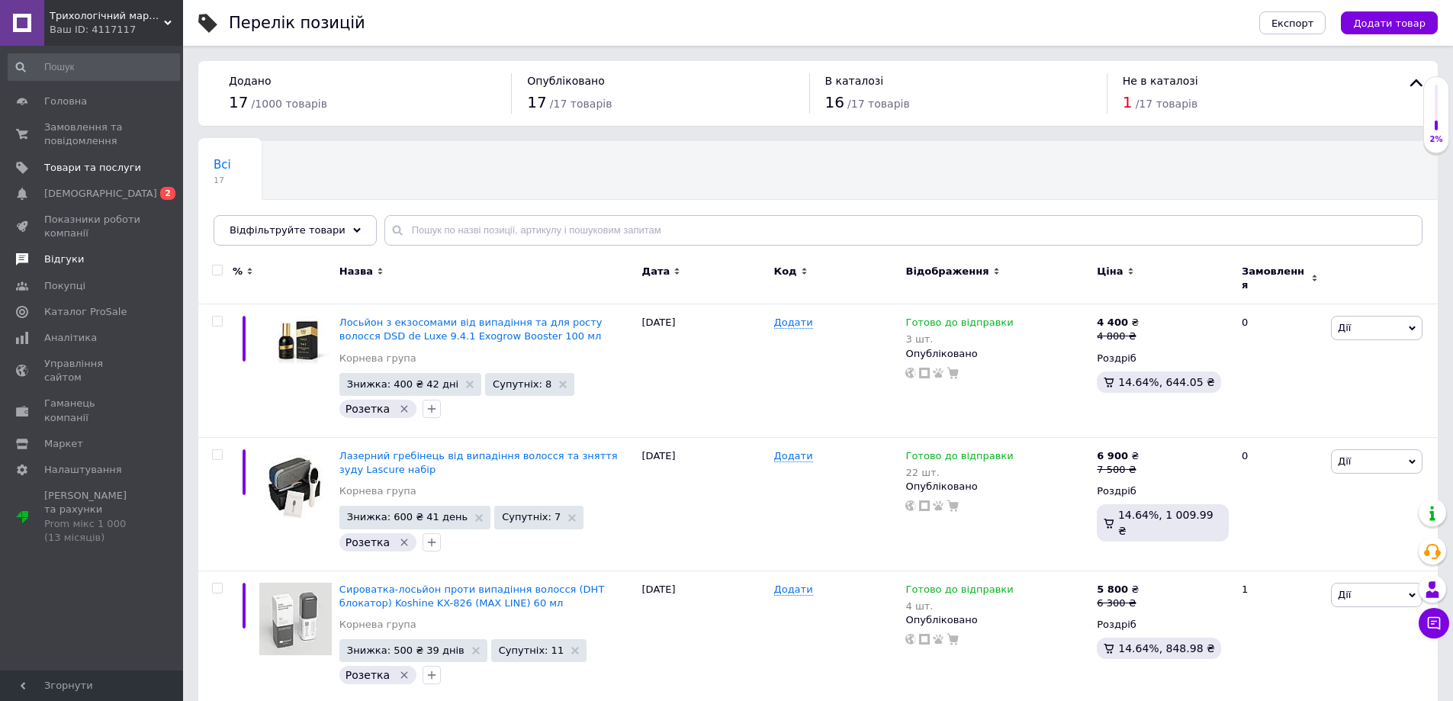
click at [87, 250] on link "Відгуки" at bounding box center [94, 259] width 188 height 26
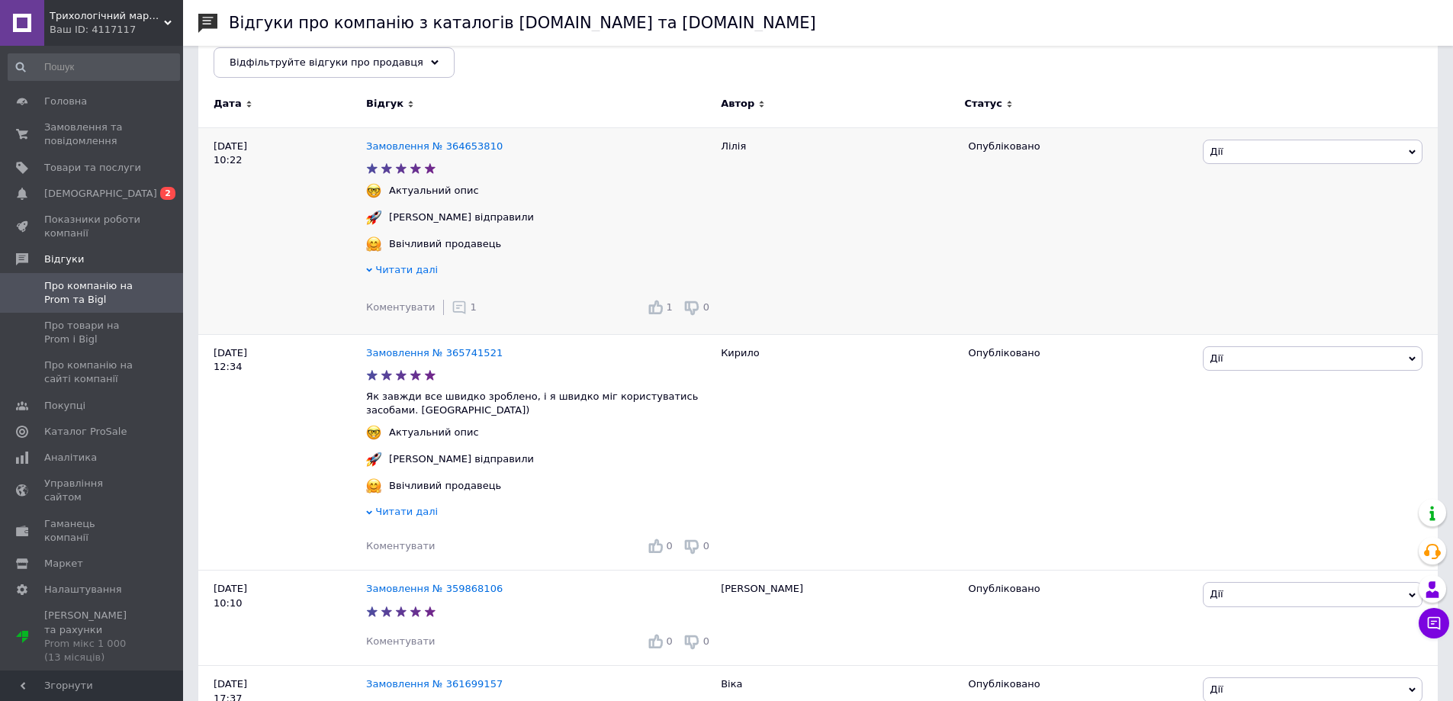
scroll to position [229, 0]
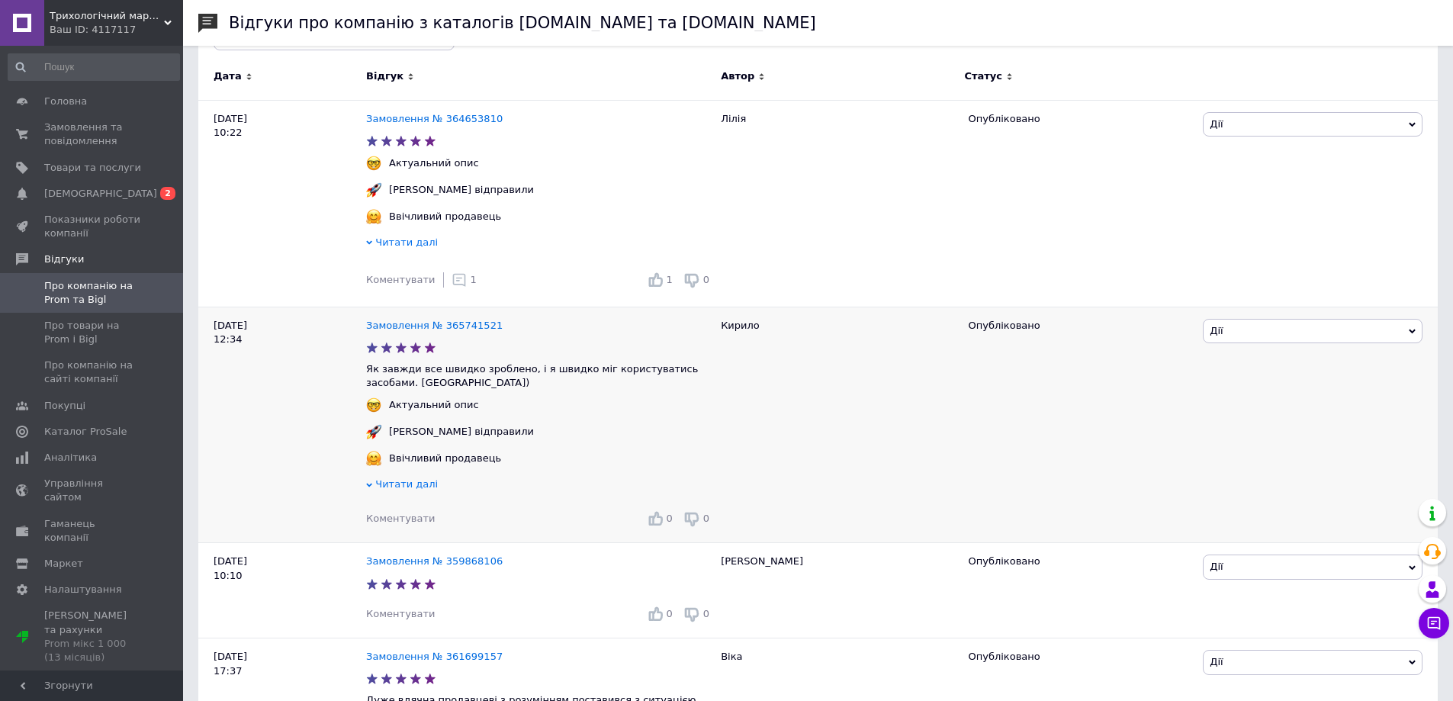
click at [395, 520] on span "Коментувати" at bounding box center [400, 518] width 69 height 11
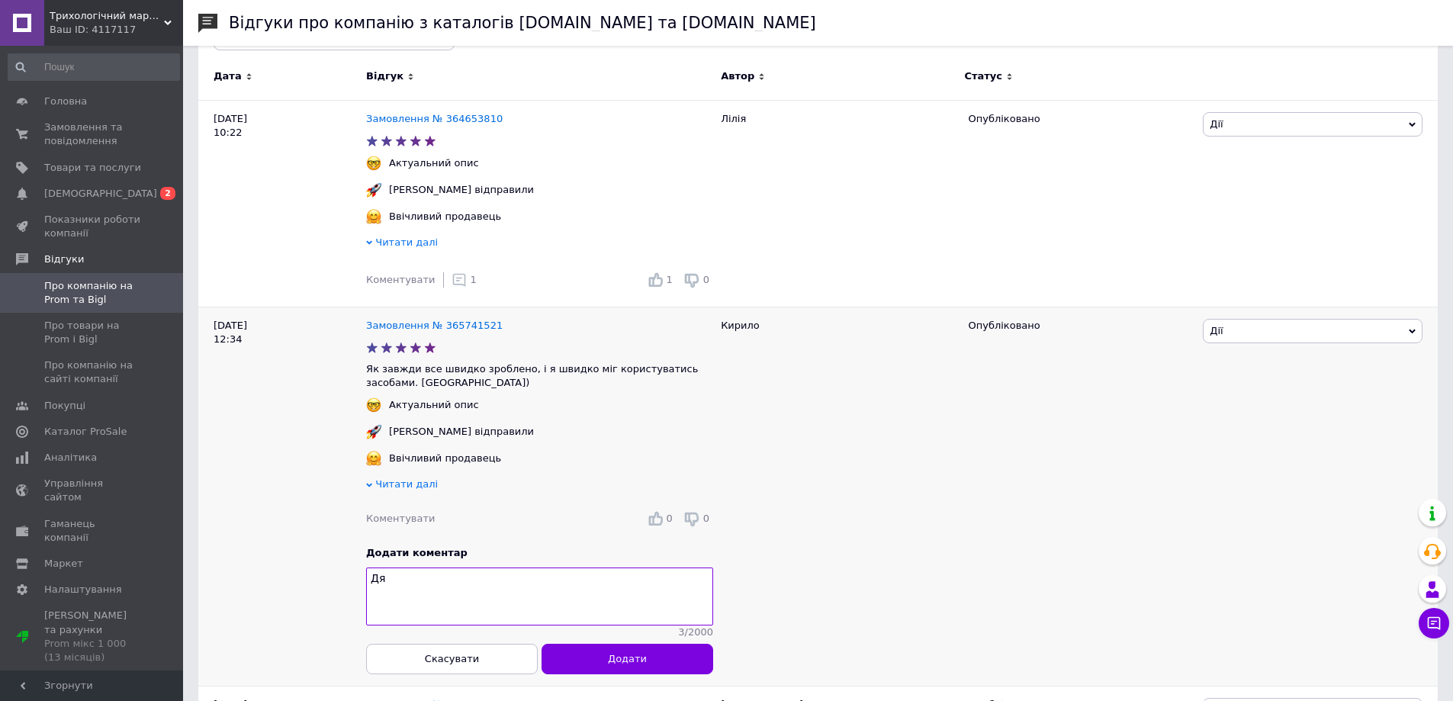
type textarea "Д"
type textarea "Як завжди дякую))"
click at [630, 665] on span "Додати" at bounding box center [627, 659] width 39 height 11
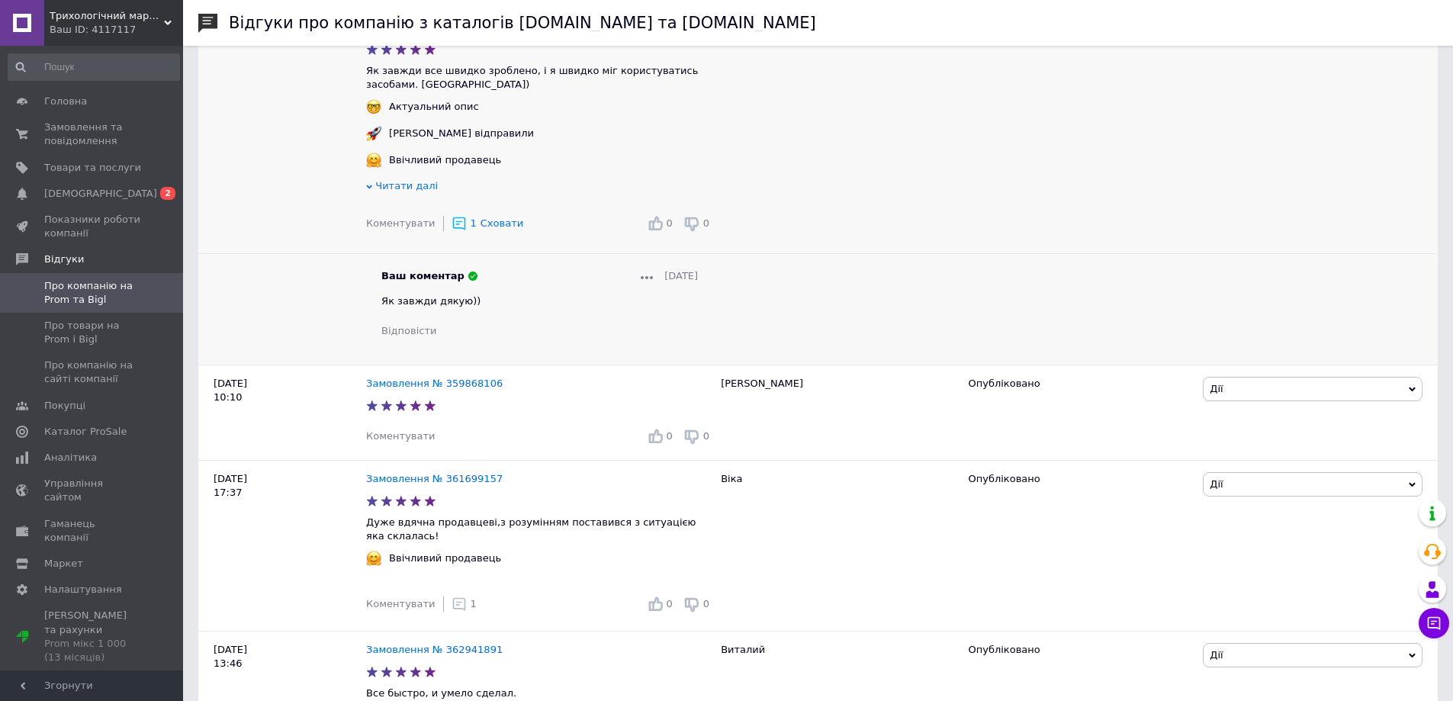
scroll to position [534, 0]
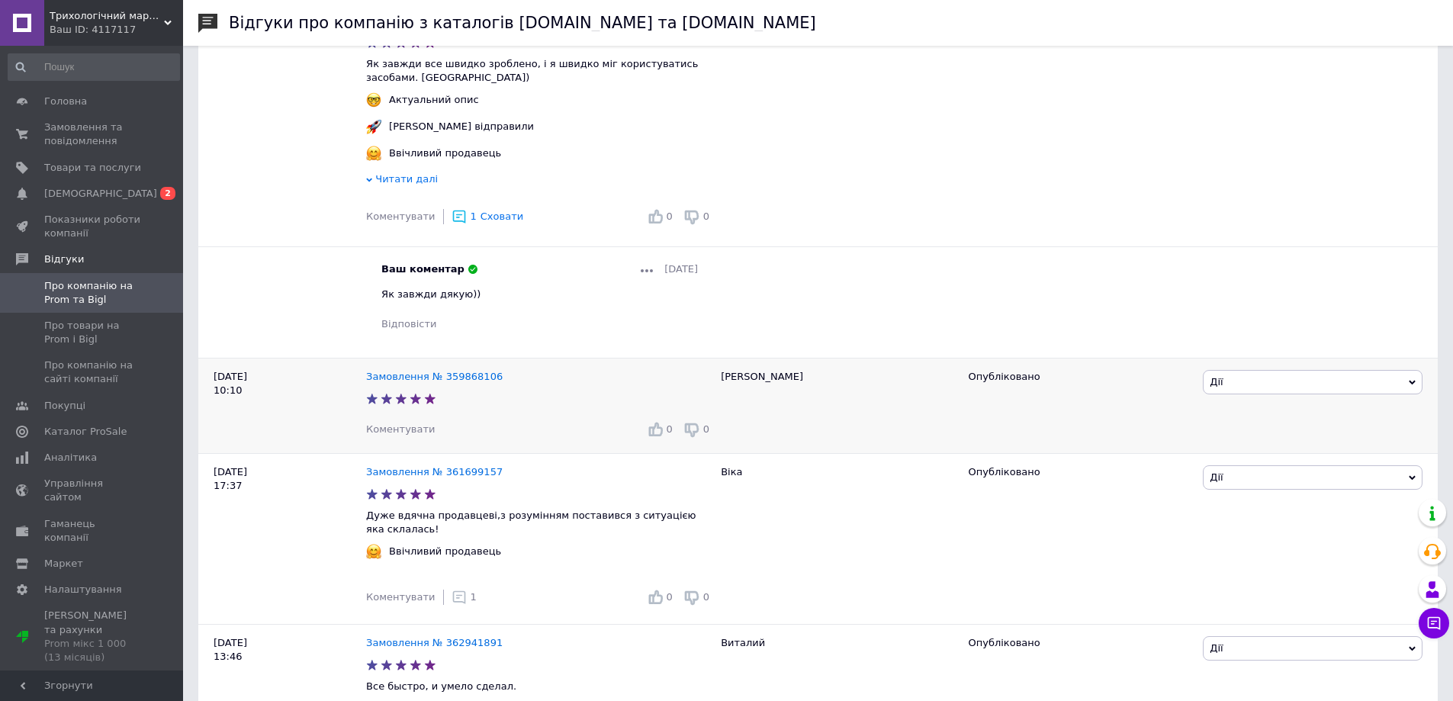
click at [400, 435] on span "Коментувати" at bounding box center [400, 428] width 69 height 11
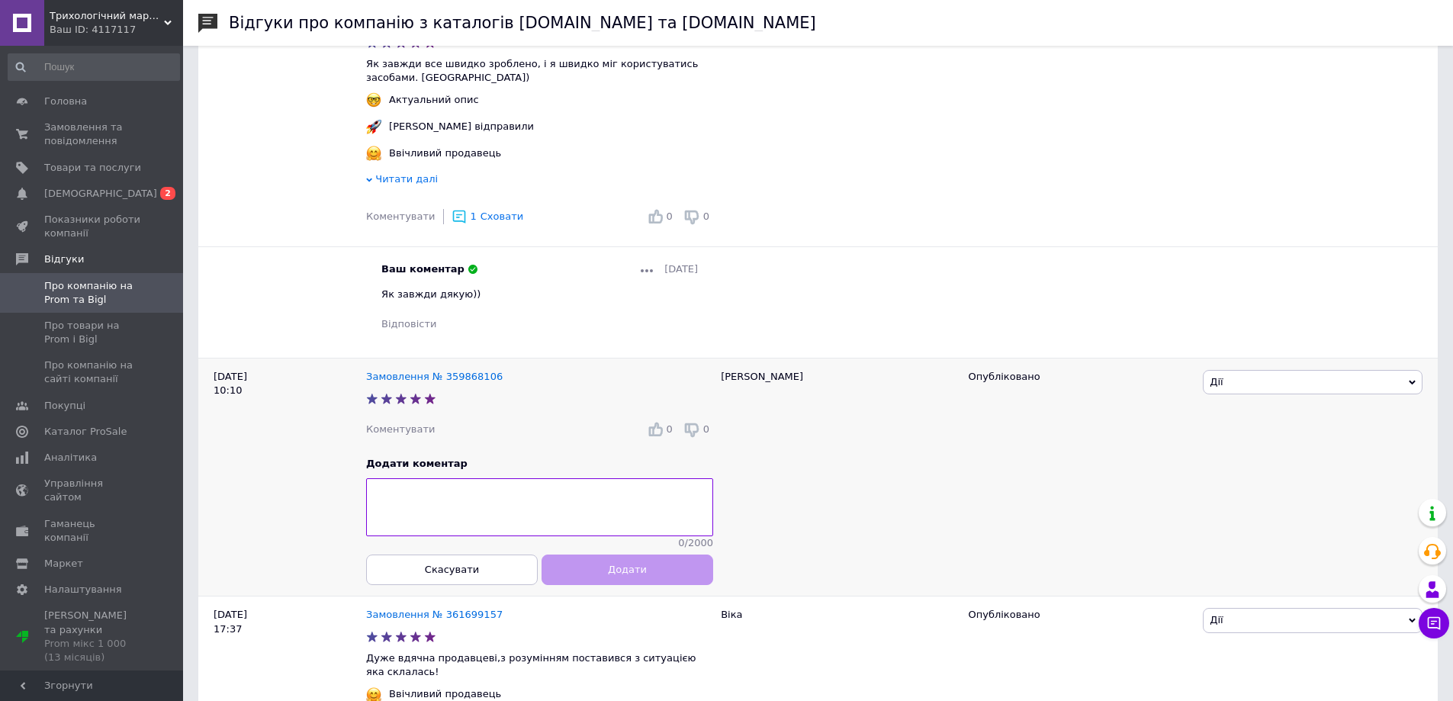
click at [440, 521] on textarea at bounding box center [539, 507] width 347 height 58
type textarea "дякую за 5 зірок!)"
click at [606, 579] on button "Додати" at bounding box center [628, 569] width 172 height 31
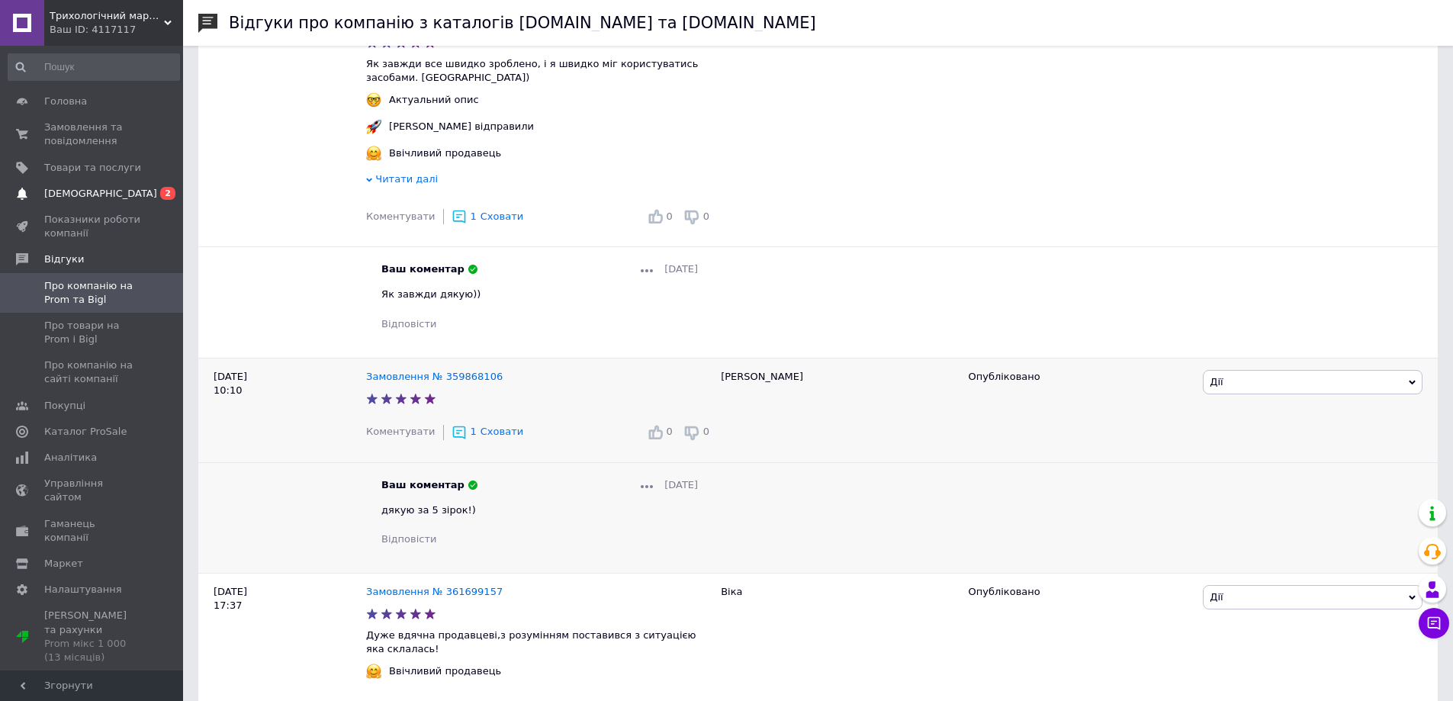
click at [108, 201] on link "[DEMOGRAPHIC_DATA] 0 2" at bounding box center [94, 194] width 188 height 26
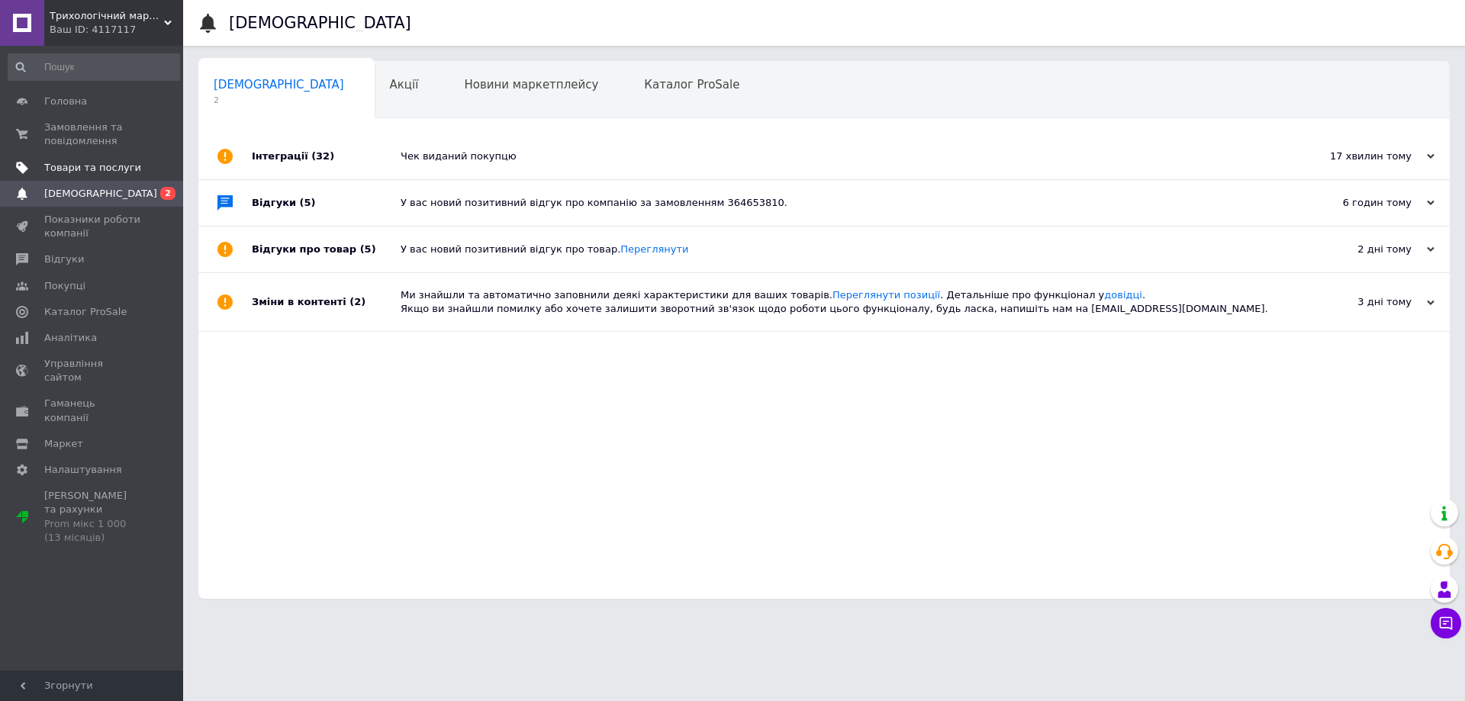
click at [103, 162] on span "Товари та послуги" at bounding box center [92, 168] width 97 height 14
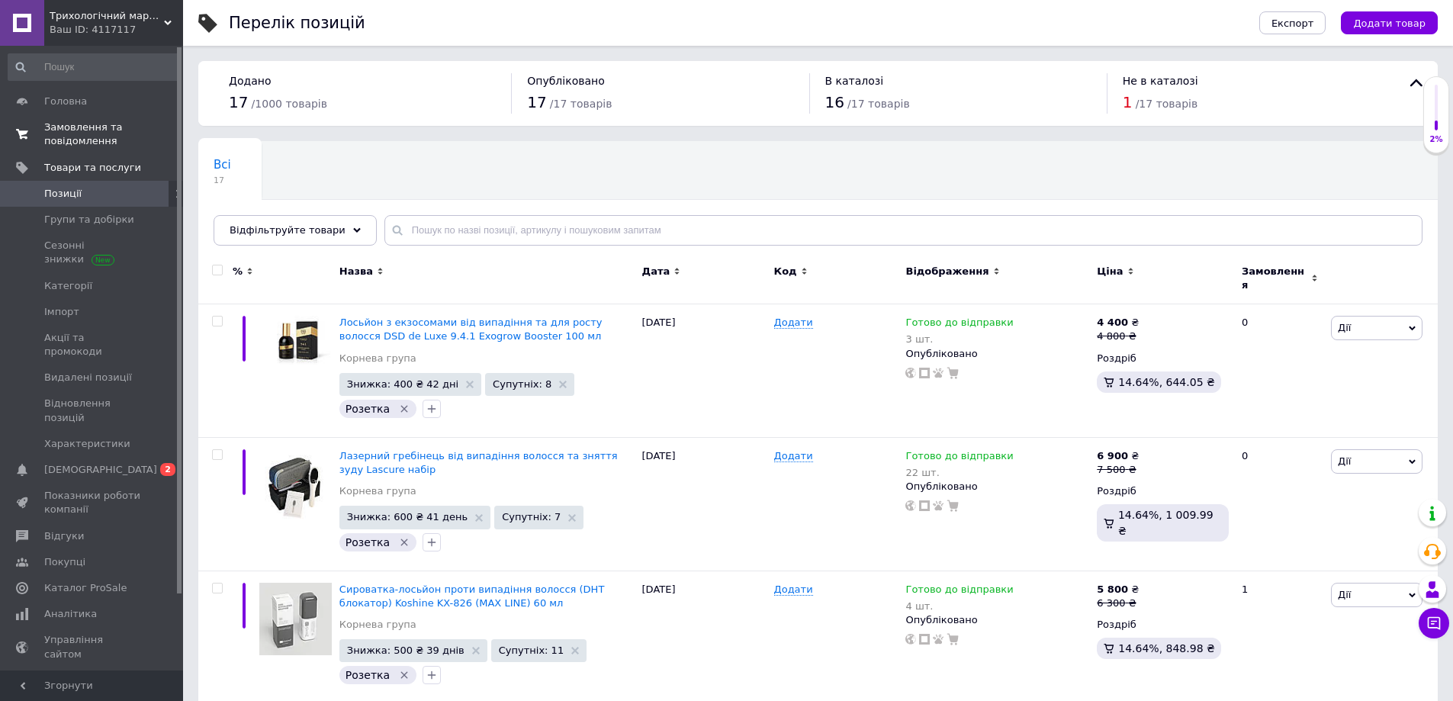
click at [106, 137] on span "Замовлення та повідомлення" at bounding box center [92, 134] width 97 height 27
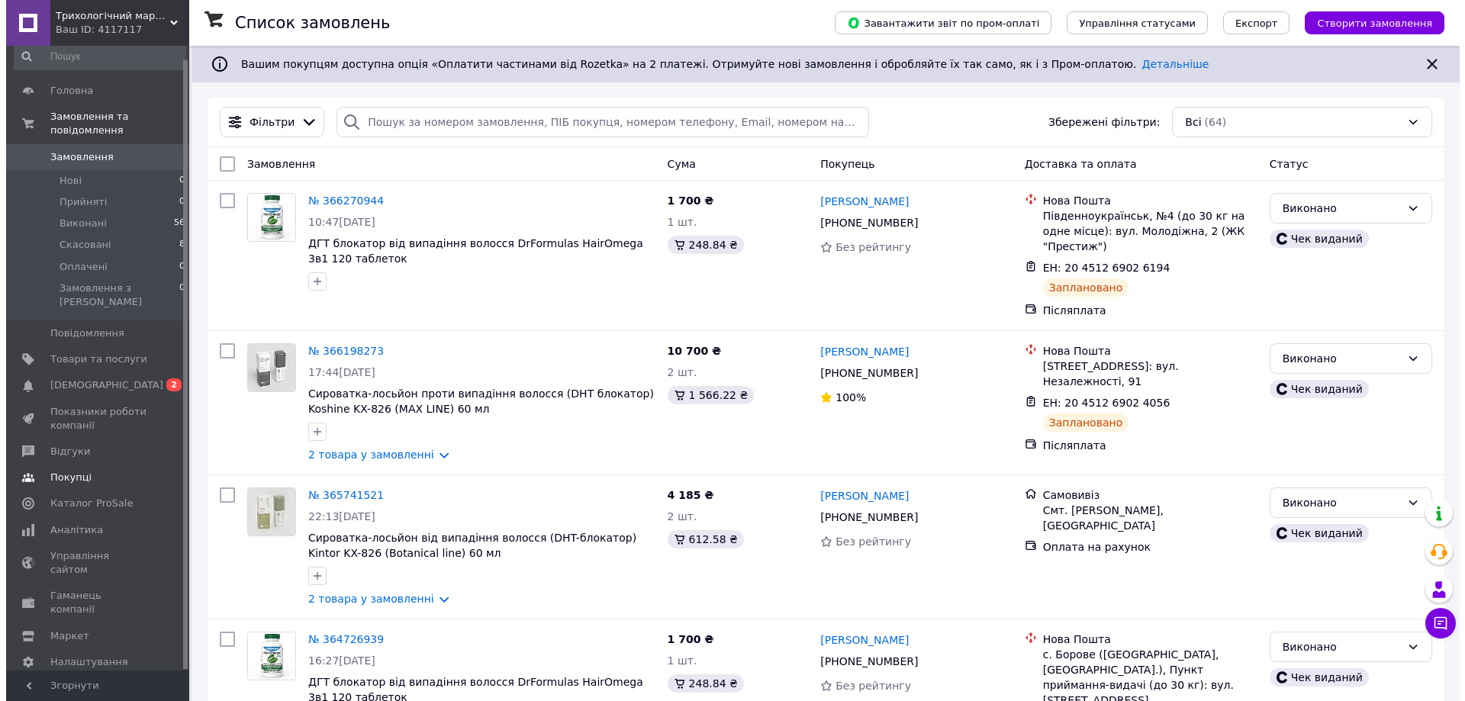
scroll to position [14, 0]
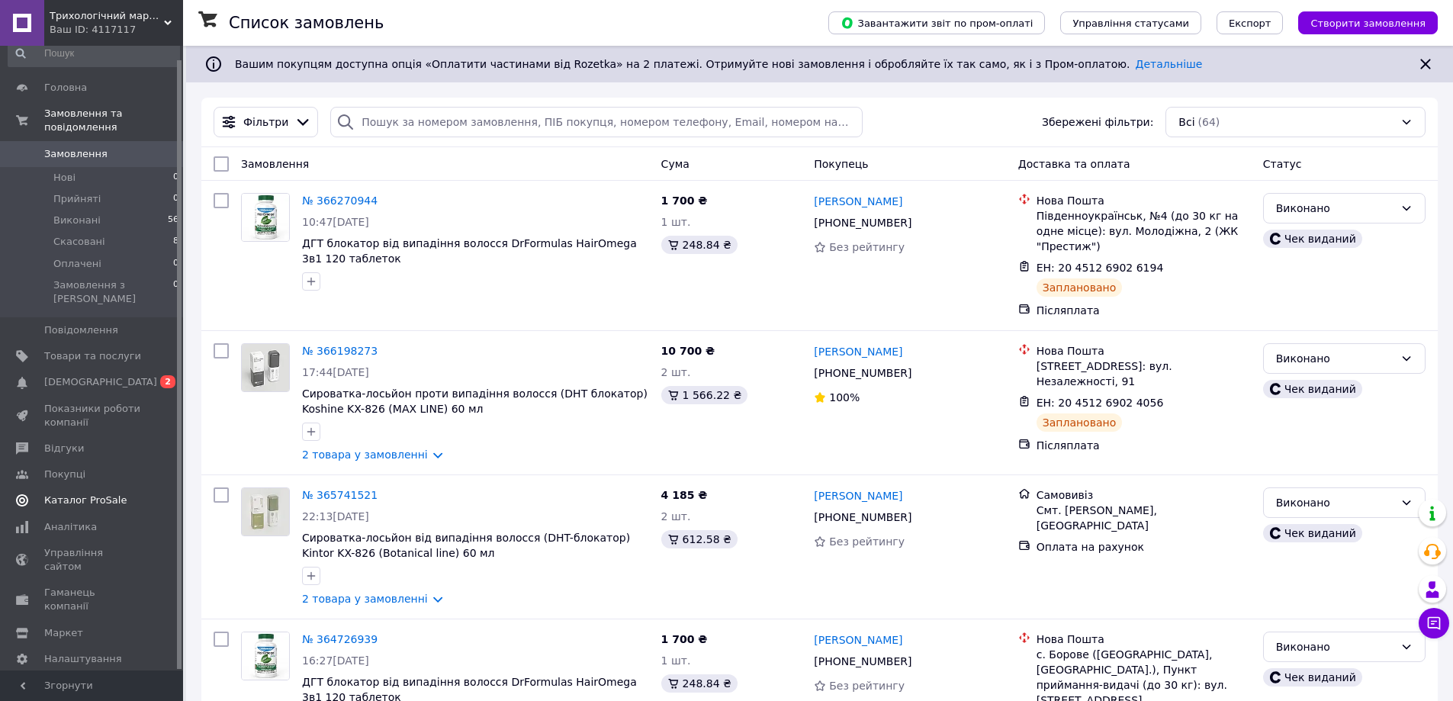
click at [79, 487] on link "Каталог ProSale" at bounding box center [94, 500] width 188 height 26
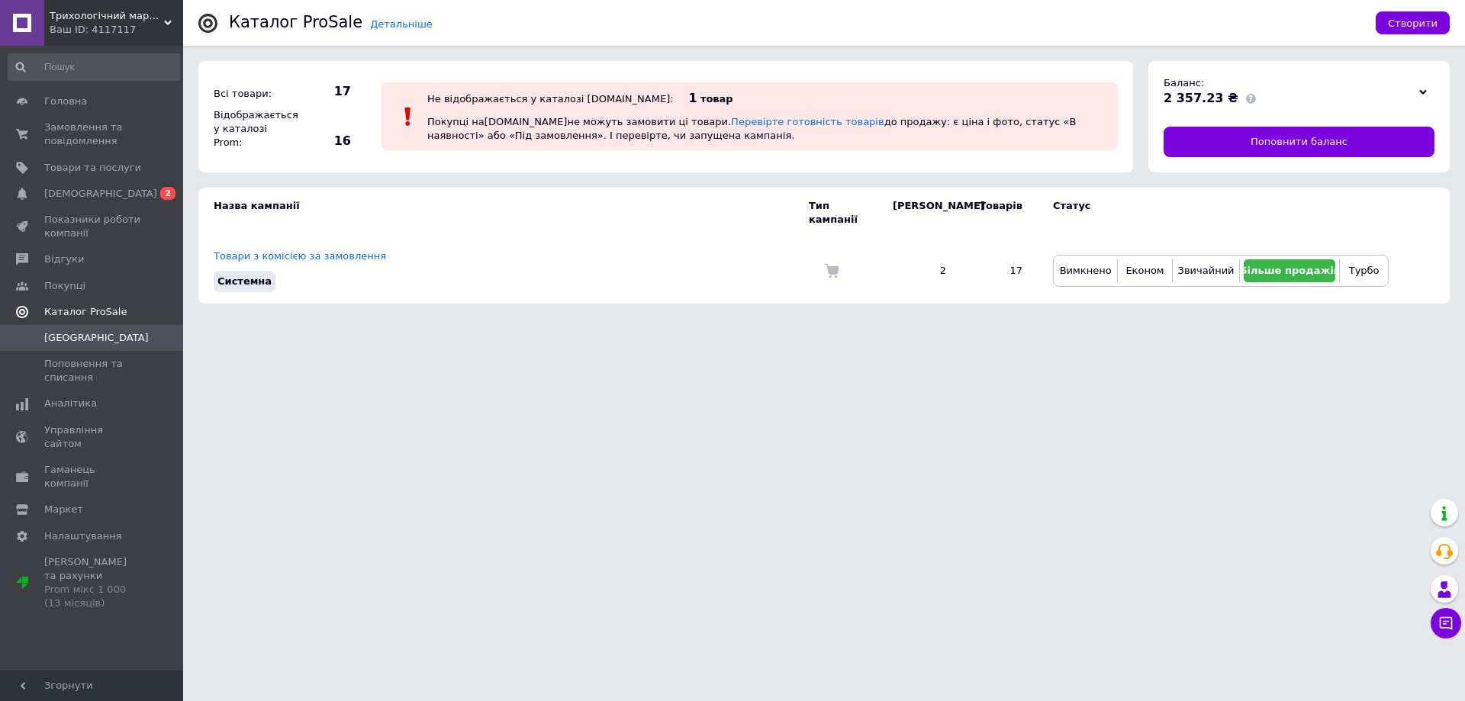
click at [80, 309] on span "Каталог ProSale" at bounding box center [85, 312] width 82 height 14
click at [79, 230] on span "Показники роботи компанії" at bounding box center [92, 226] width 97 height 27
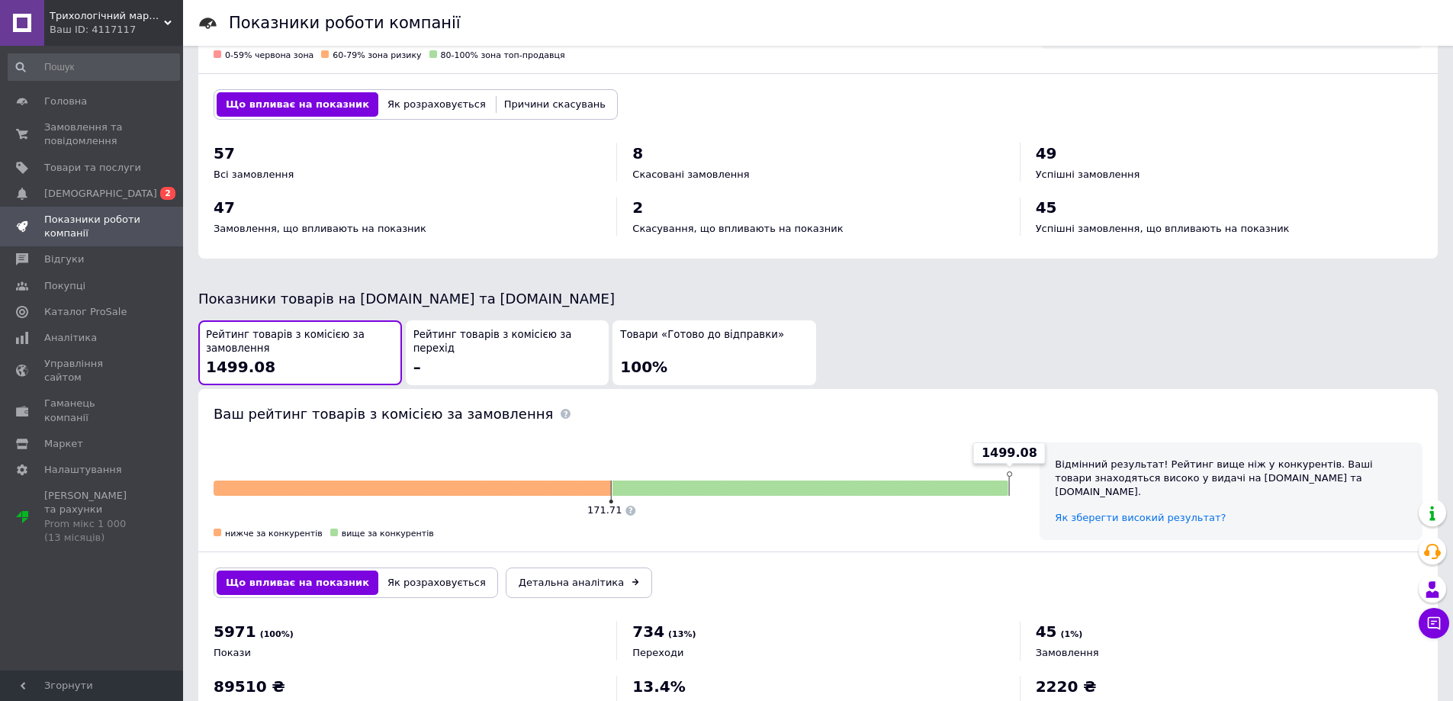
scroll to position [610, 0]
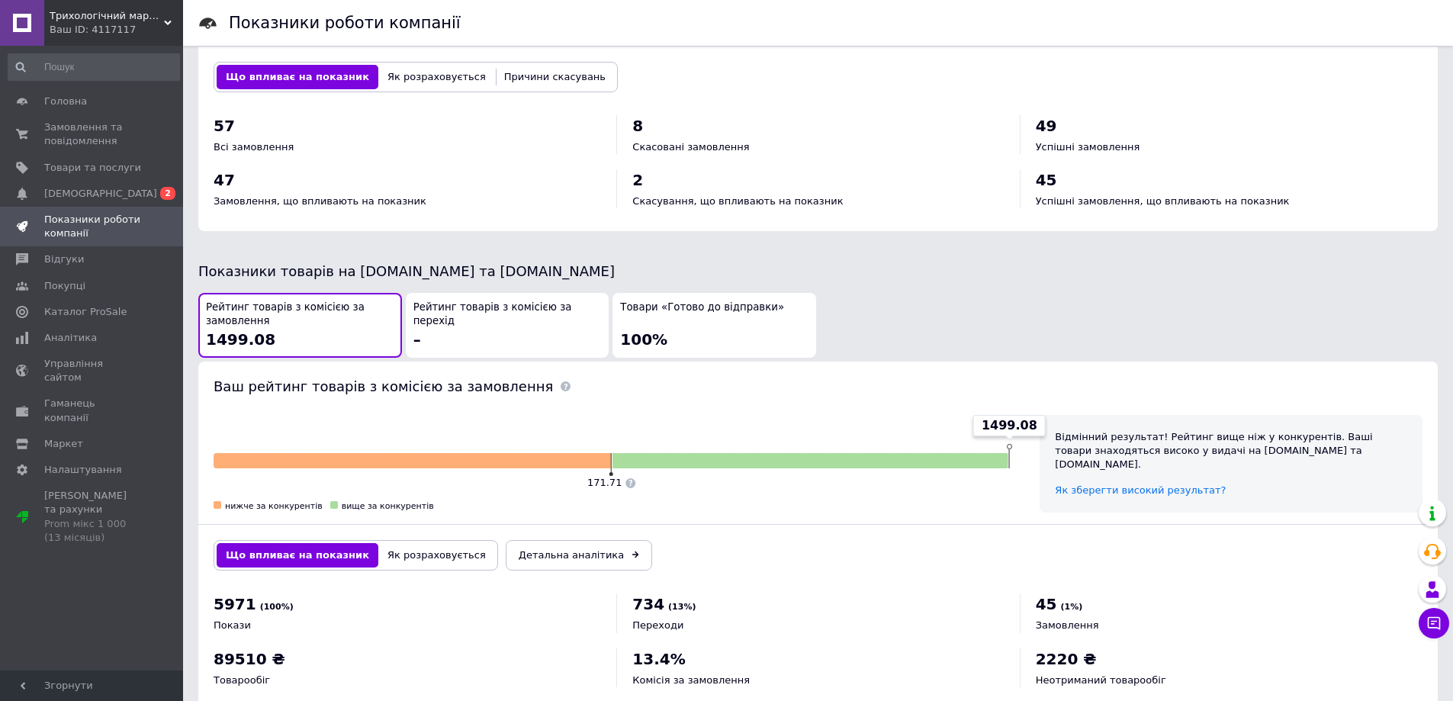
click at [511, 526] on div "Що впливає на показник Як розраховується Детальна аналітика" at bounding box center [818, 555] width 1240 height 61
click at [520, 545] on link "Детальна аналітика" at bounding box center [579, 555] width 146 height 31
